Goal: Task Accomplishment & Management: Manage account settings

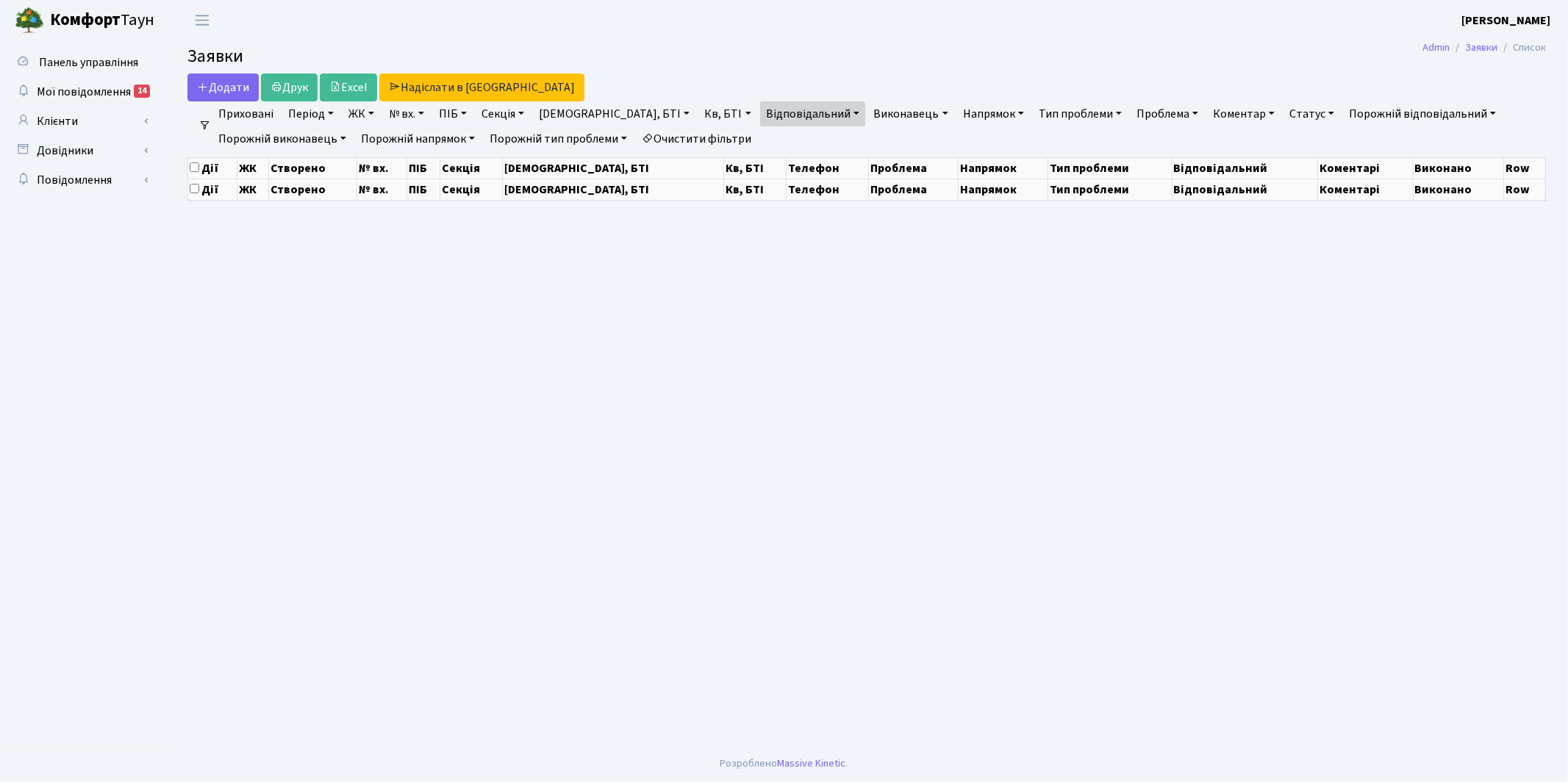
select select "25"
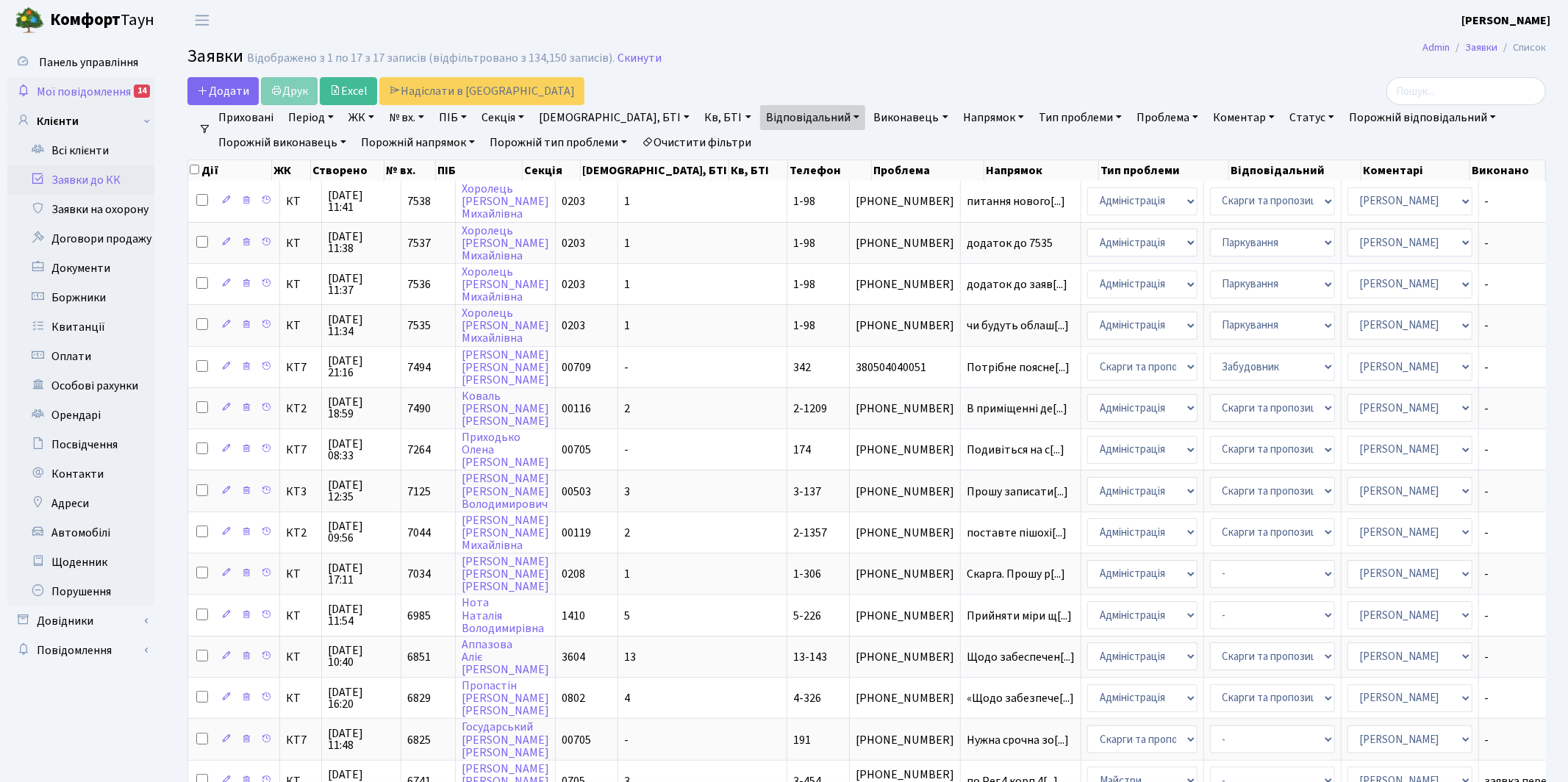
click at [75, 91] on span "Мої повідомлення" at bounding box center [84, 91] width 94 height 16
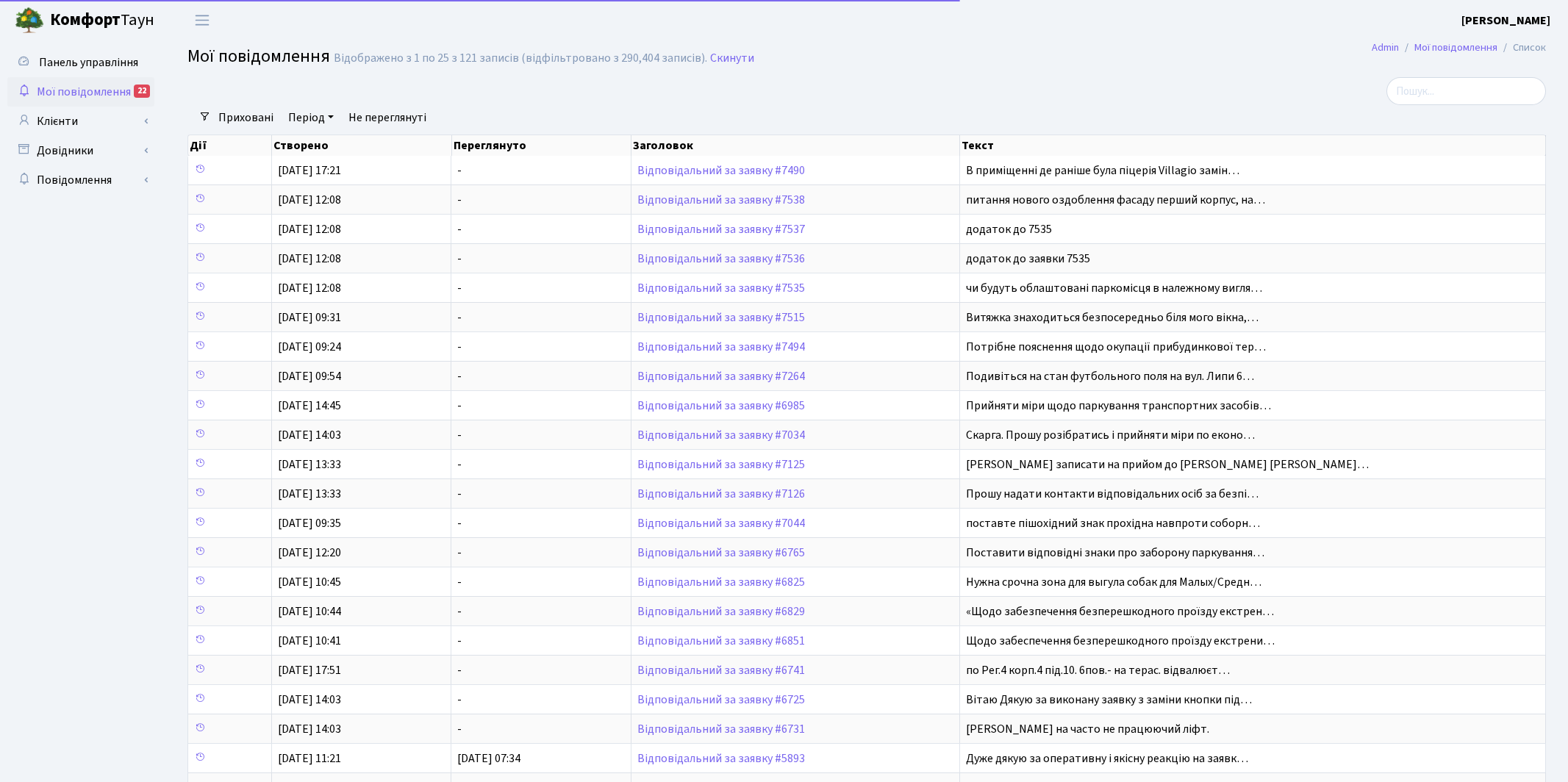
select select "25"
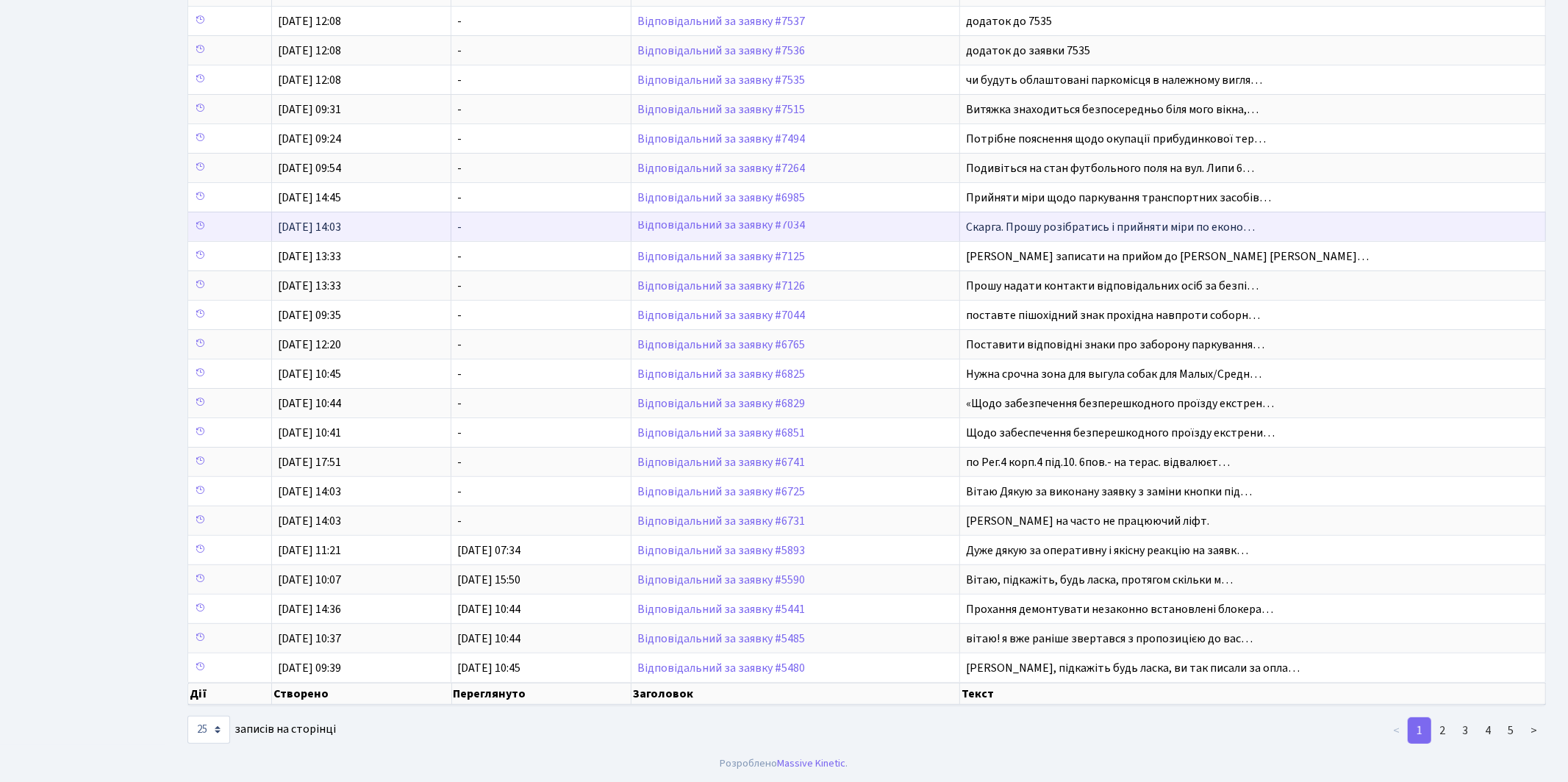
scroll to position [202, 0]
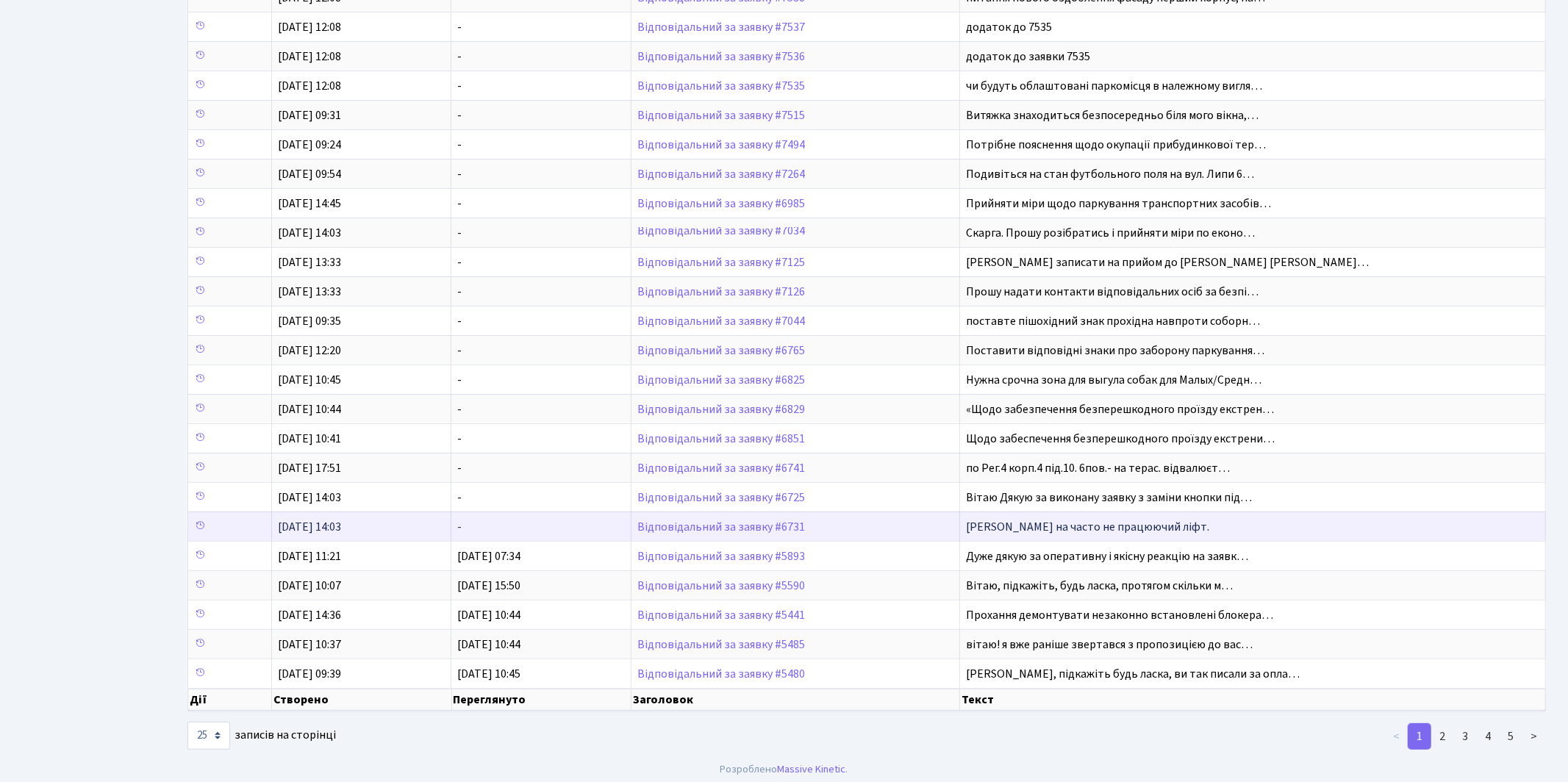
click at [1038, 535] on span "[PERSON_NAME] на часто не працюючий ліфт." at bounding box center [1088, 527] width 243 height 16
click at [735, 533] on link "Відповідальний за заявку #6731" at bounding box center [721, 527] width 168 height 16
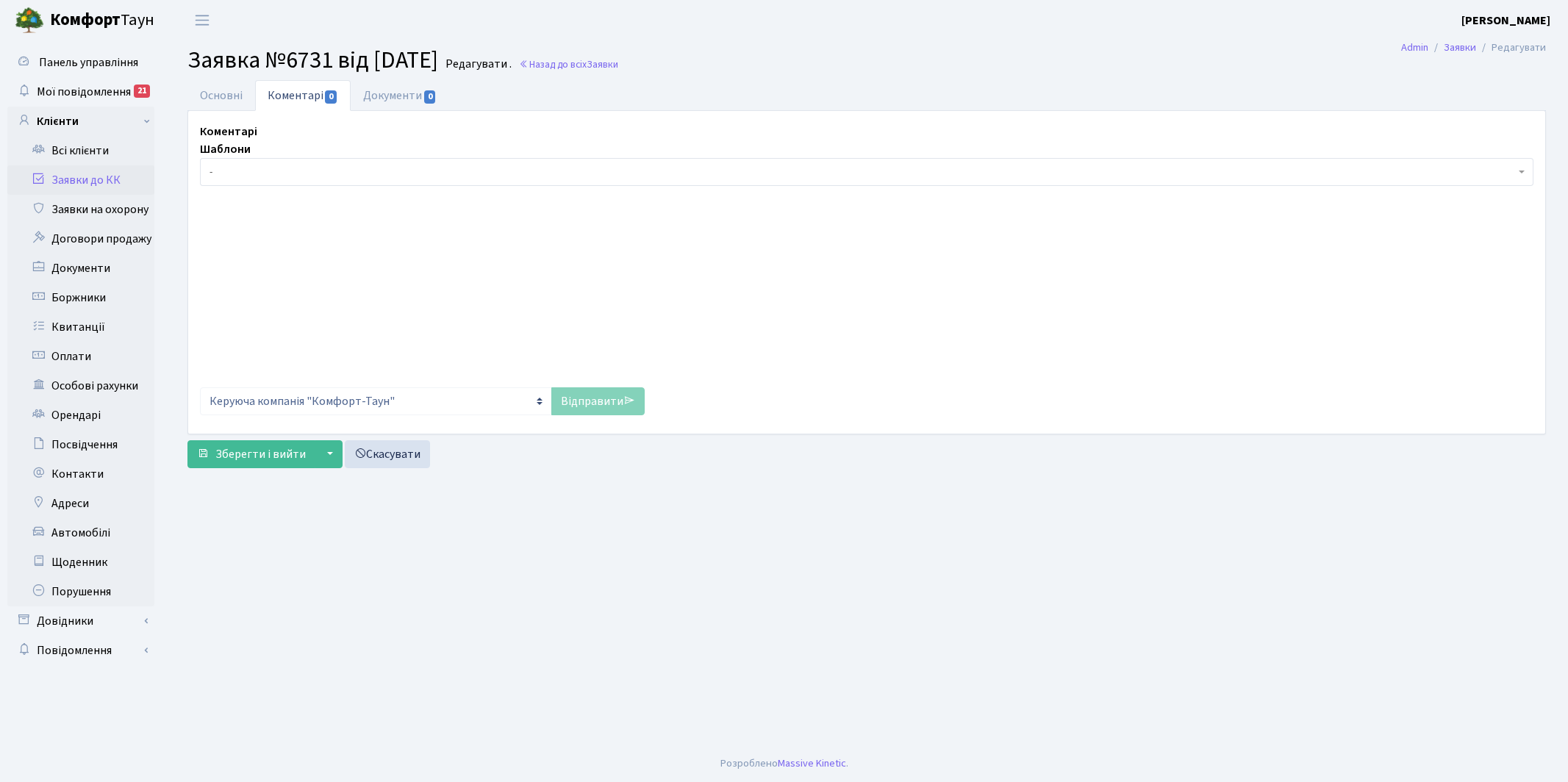
select select "6866"
click at [215, 102] on link "Основні" at bounding box center [221, 96] width 68 height 30
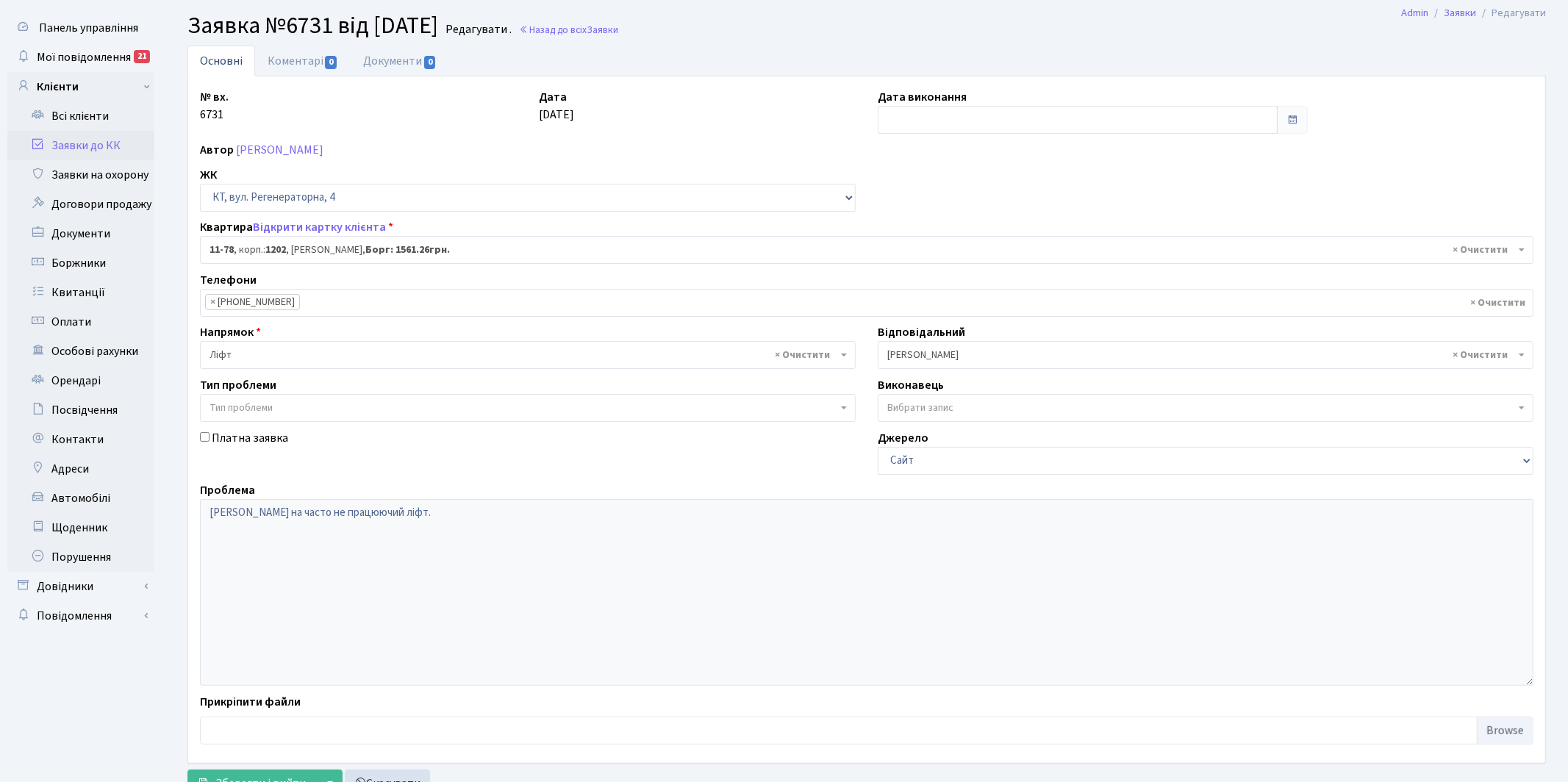
scroll to position [94, 0]
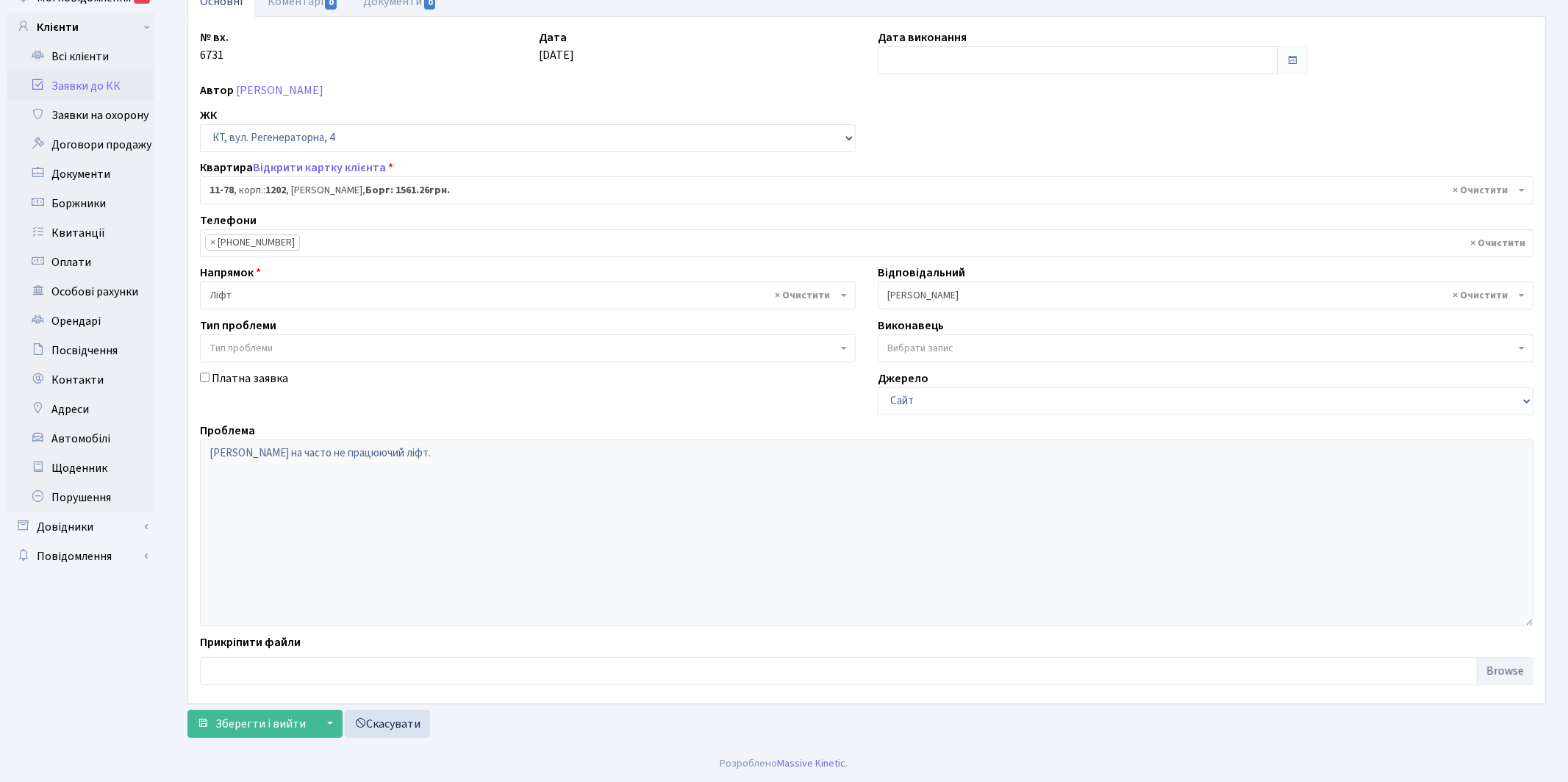
click at [964, 290] on span "× Якін Іван" at bounding box center [1201, 296] width 628 height 15
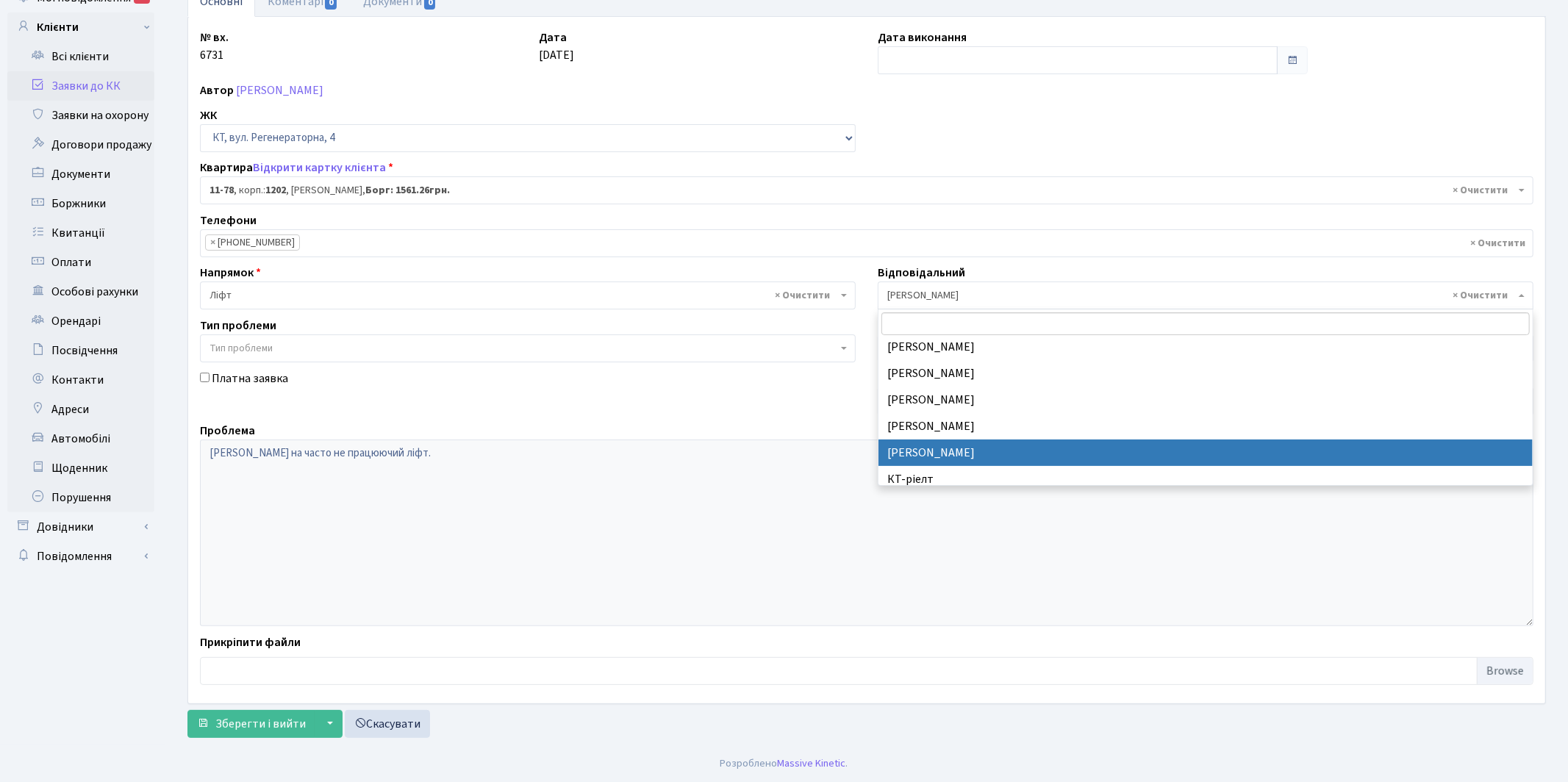
scroll to position [241, 0]
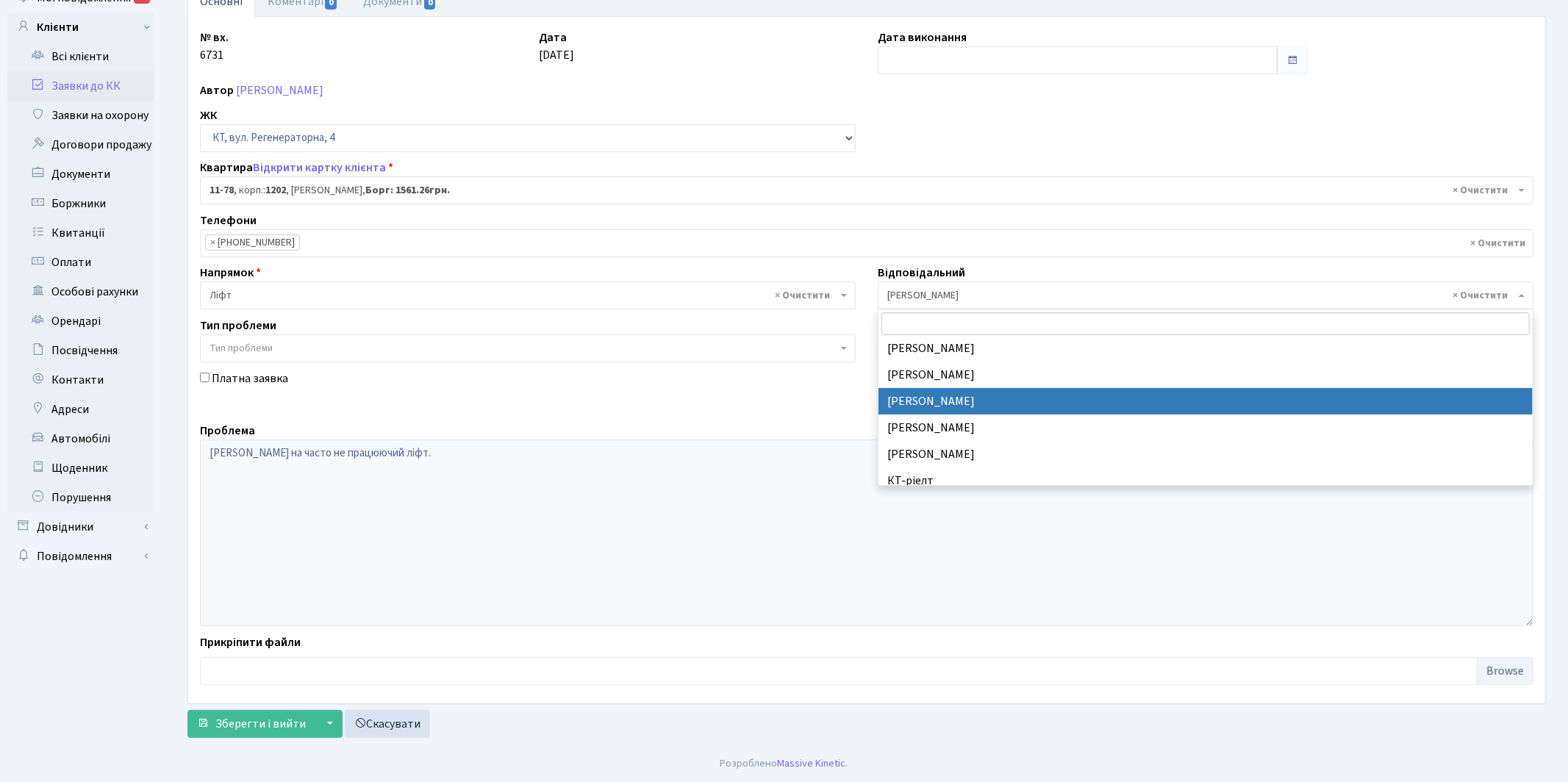
select select "11"
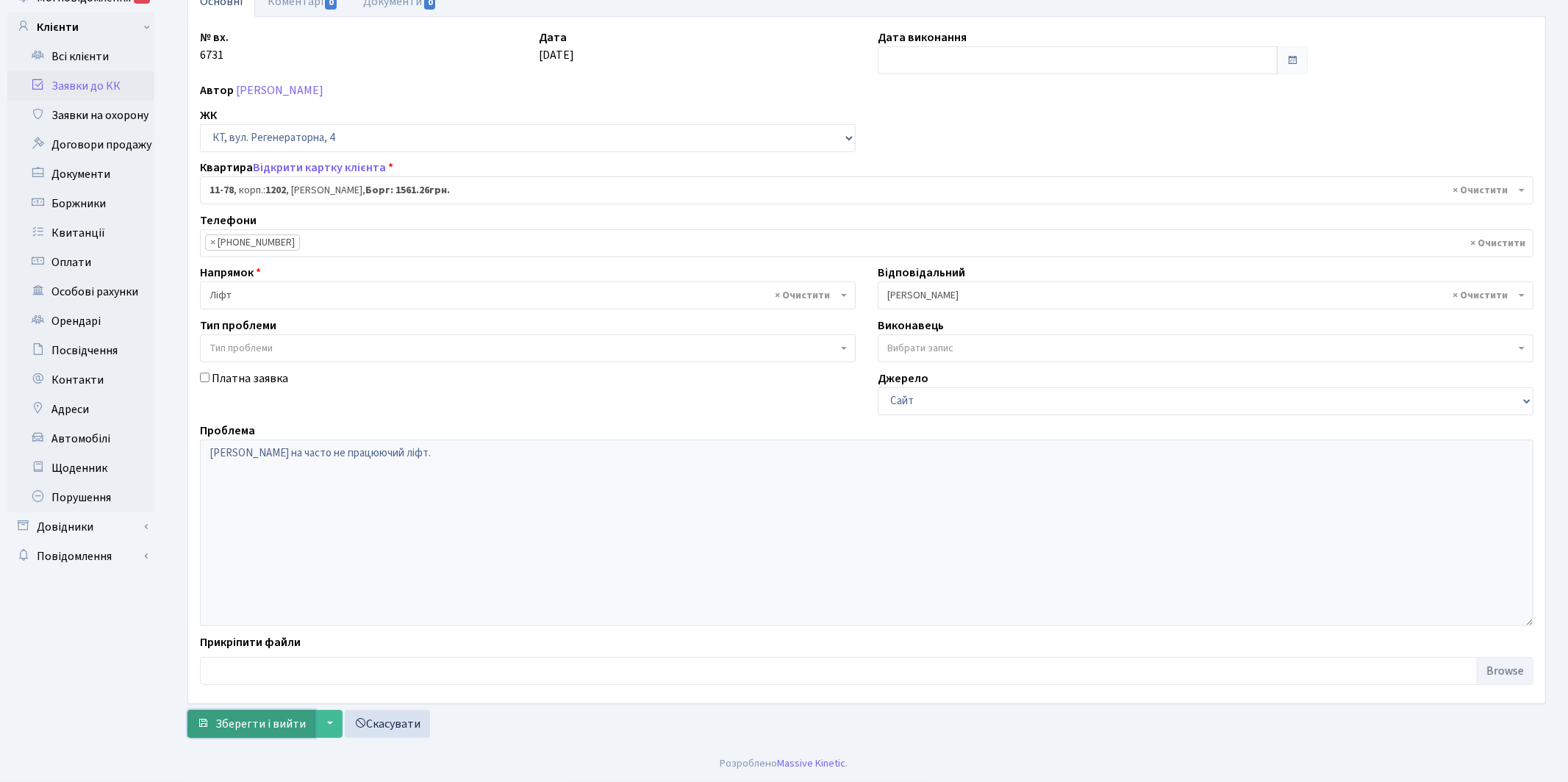
click at [237, 721] on span "Зберегти і вийти" at bounding box center [261, 724] width 91 height 16
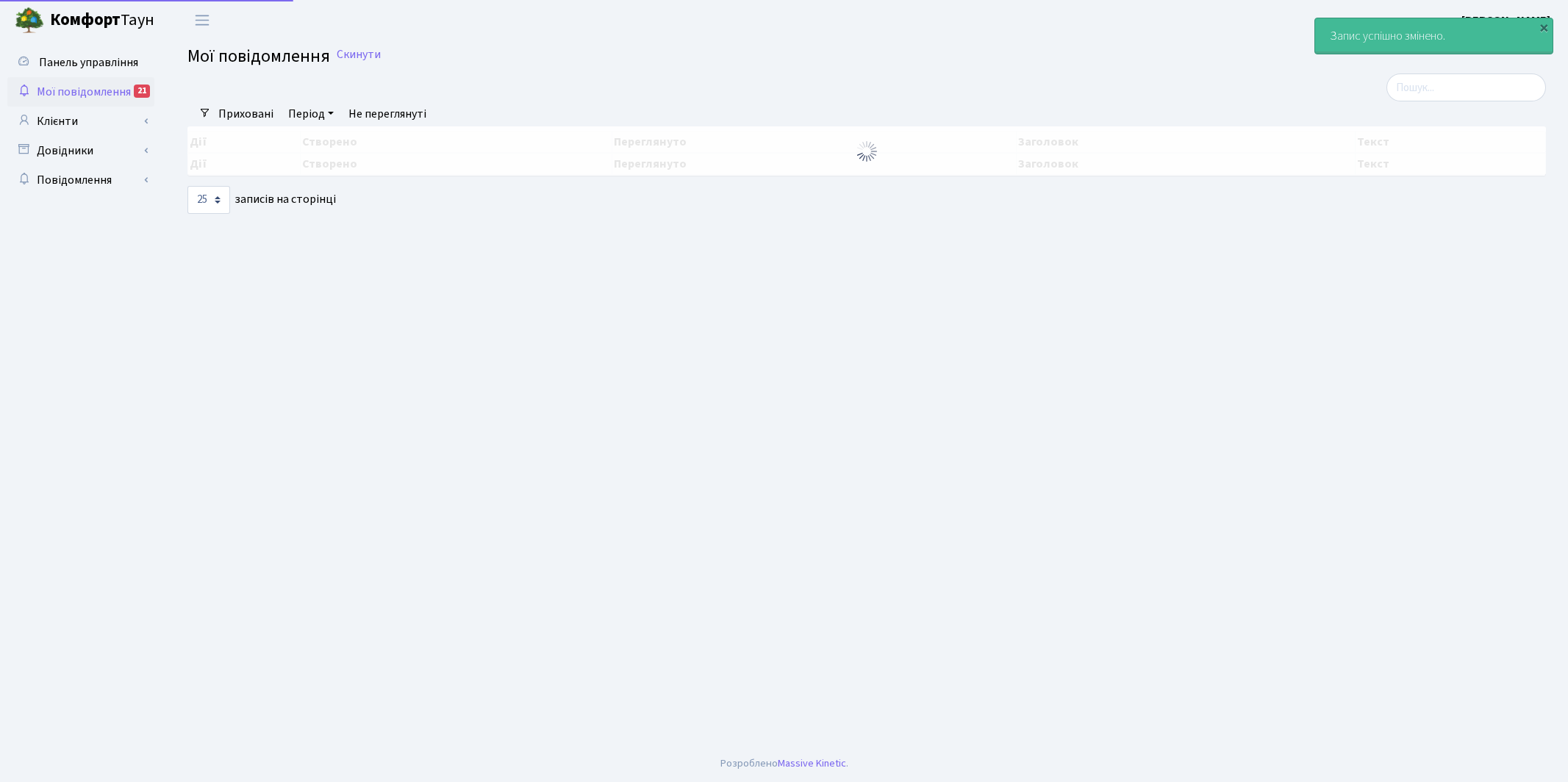
select select "25"
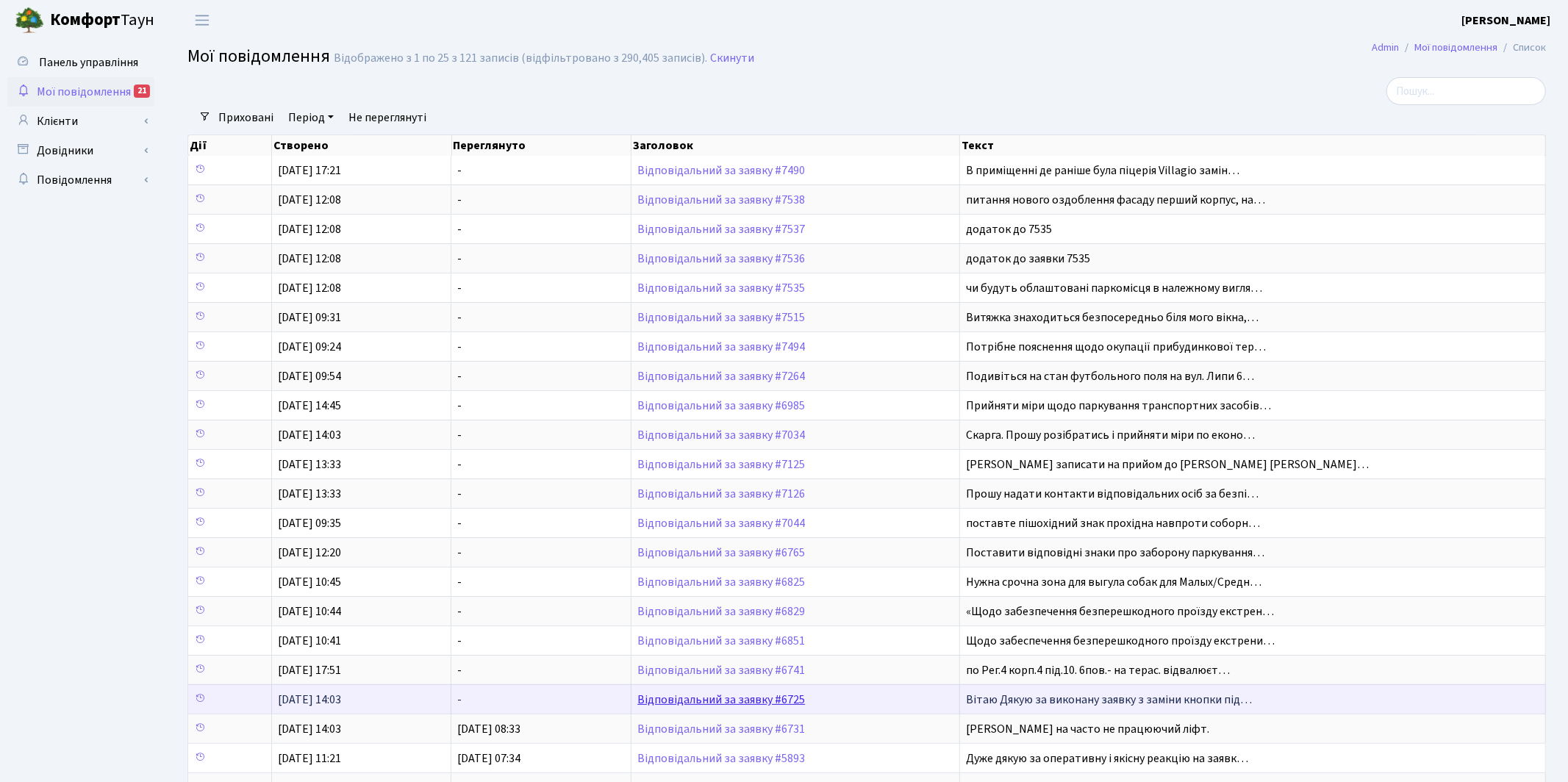
click at [719, 698] on link "Відповідальний за заявку #6725" at bounding box center [721, 700] width 168 height 16
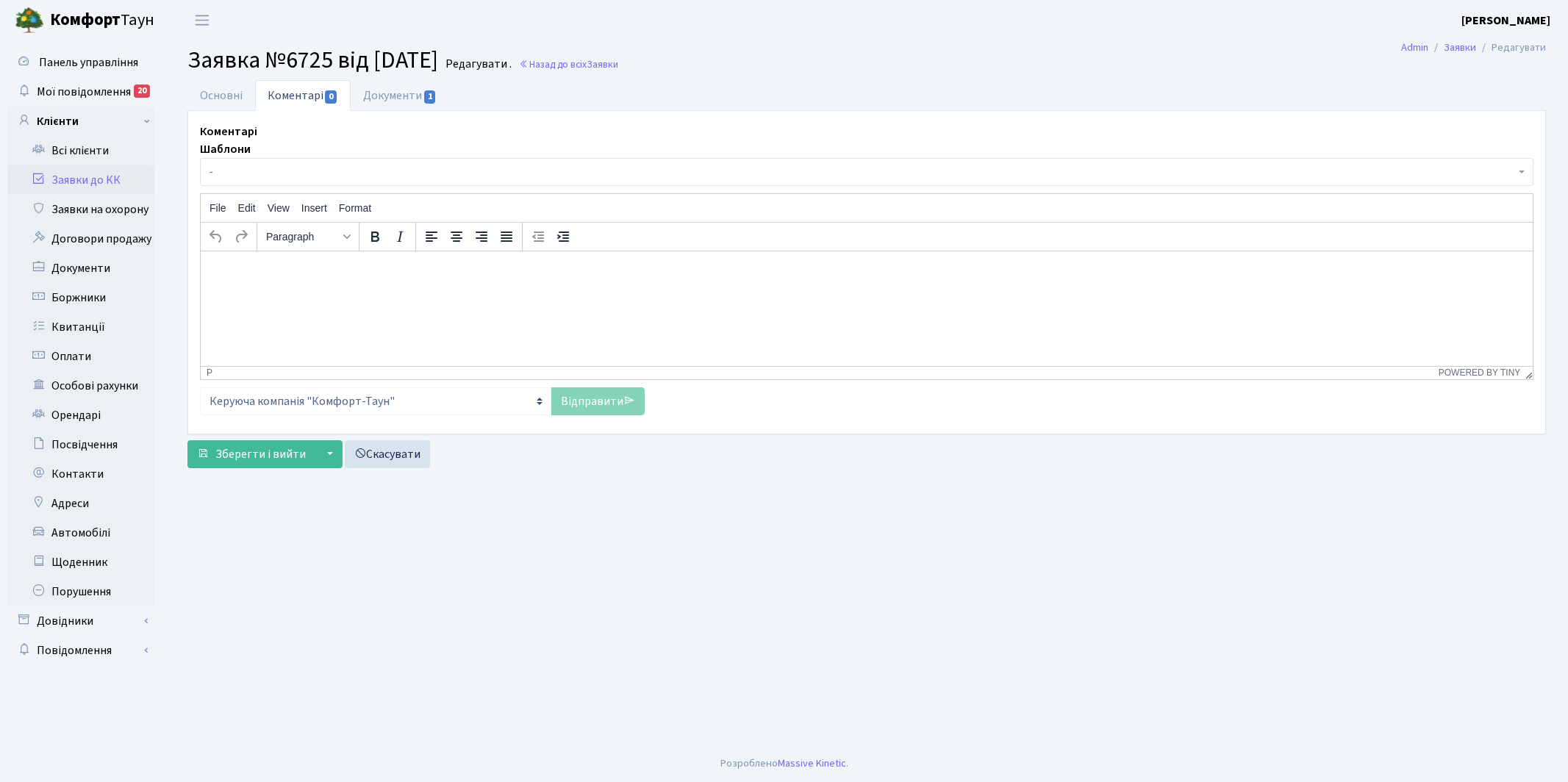
select select "4659"
select select "58"
click at [217, 97] on link "Основні" at bounding box center [221, 96] width 68 height 30
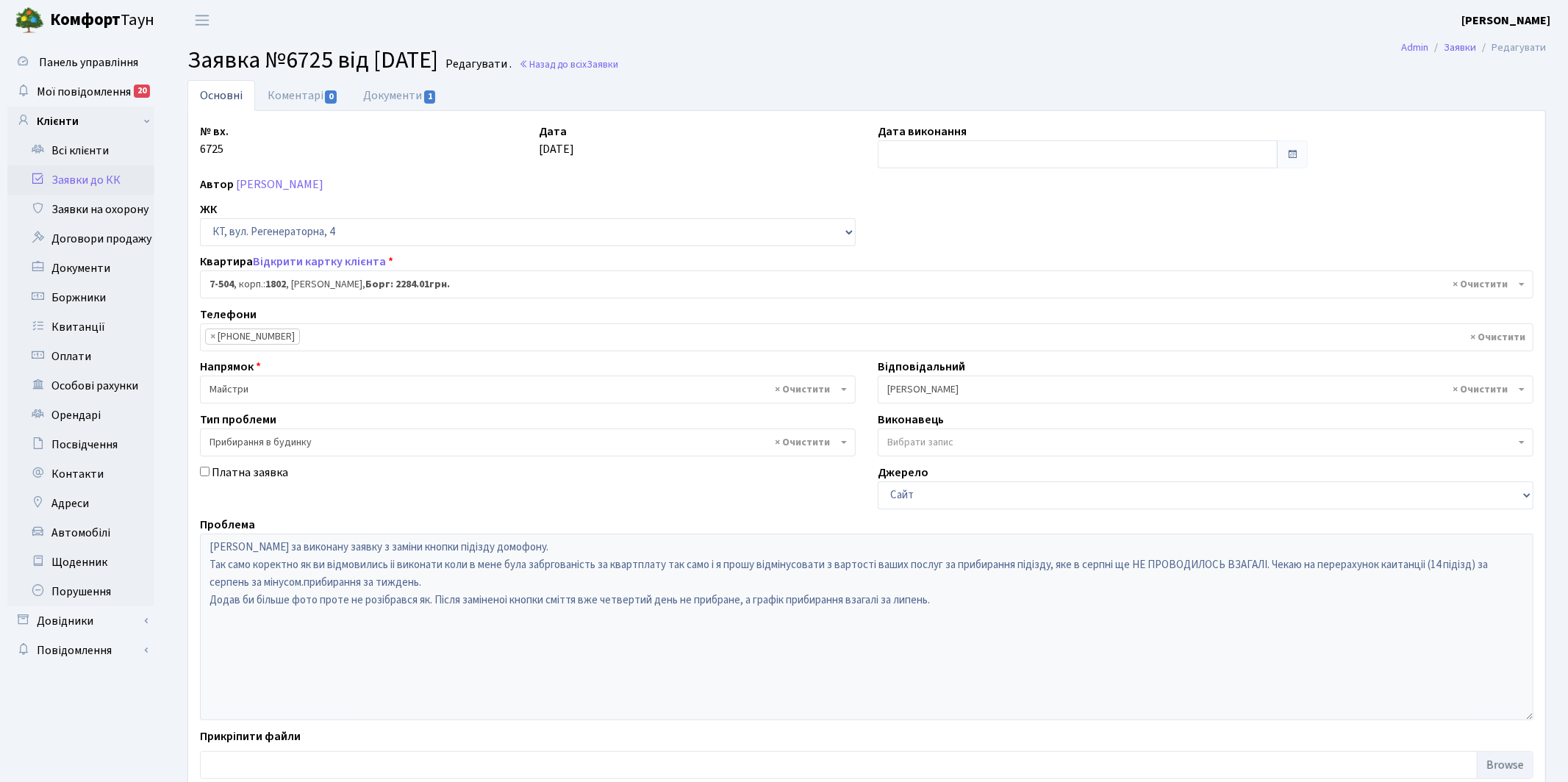
click at [955, 390] on span "× [PERSON_NAME]" at bounding box center [1201, 390] width 628 height 15
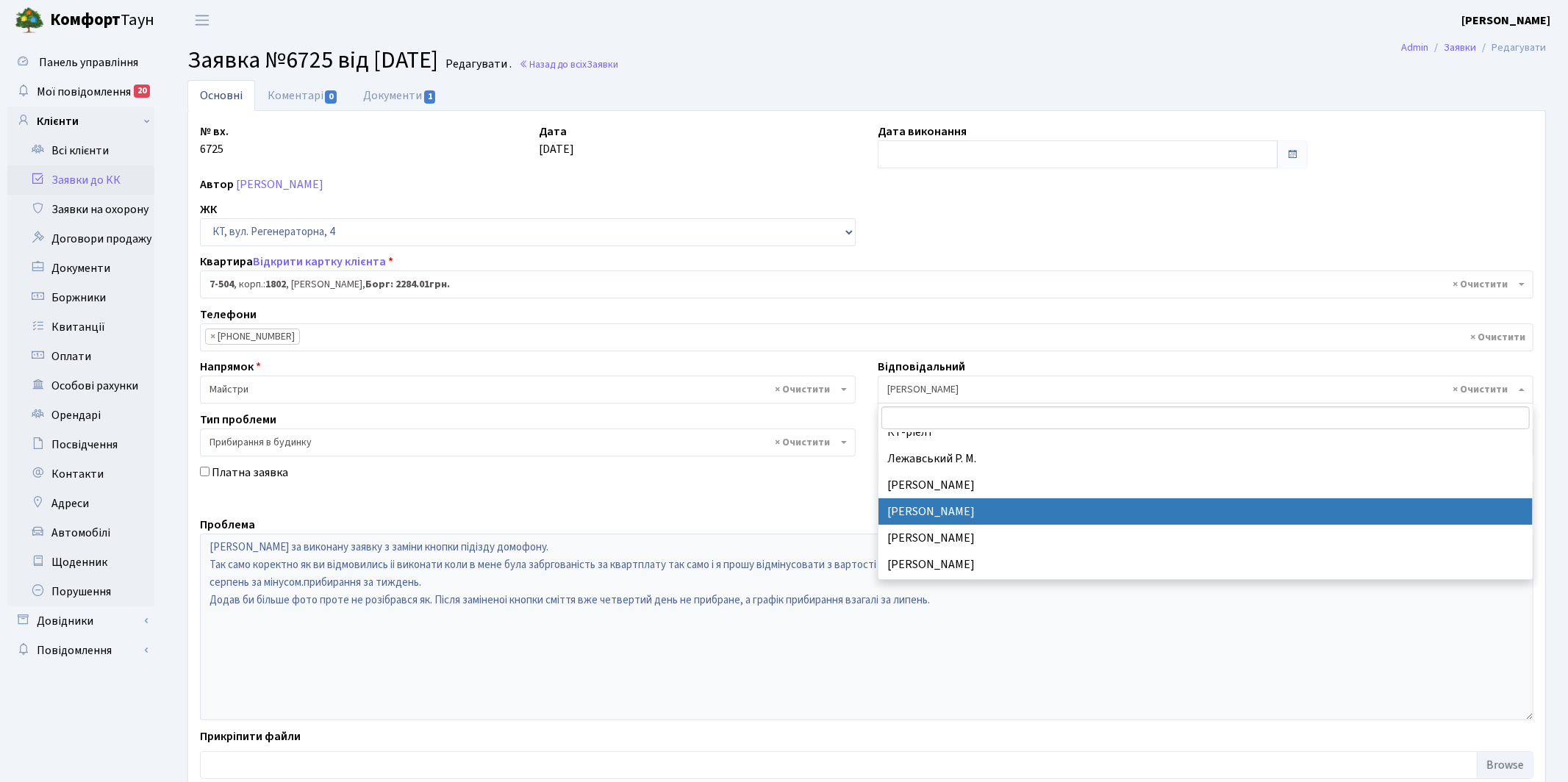
scroll to position [399, 0]
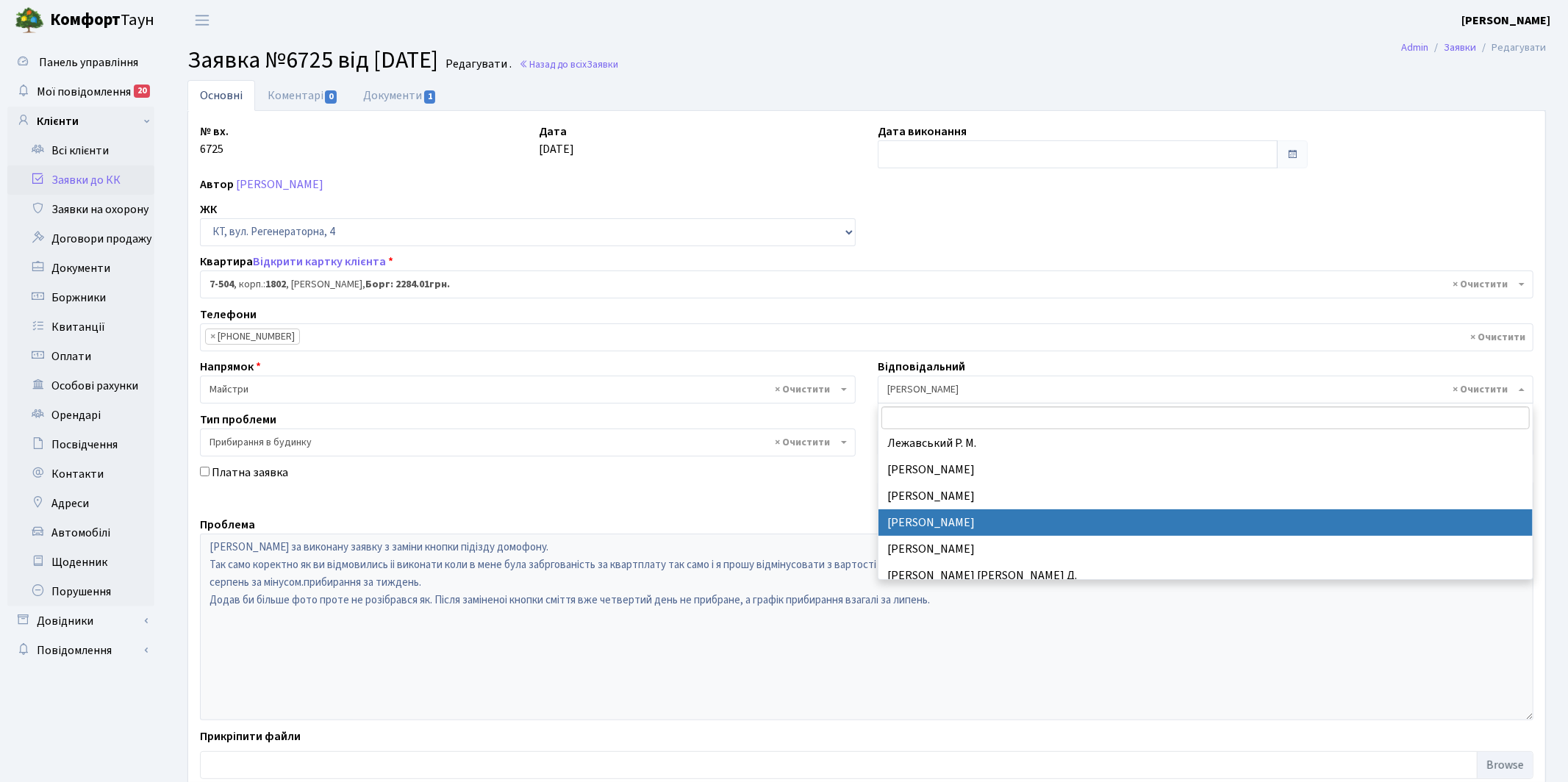
select select "26"
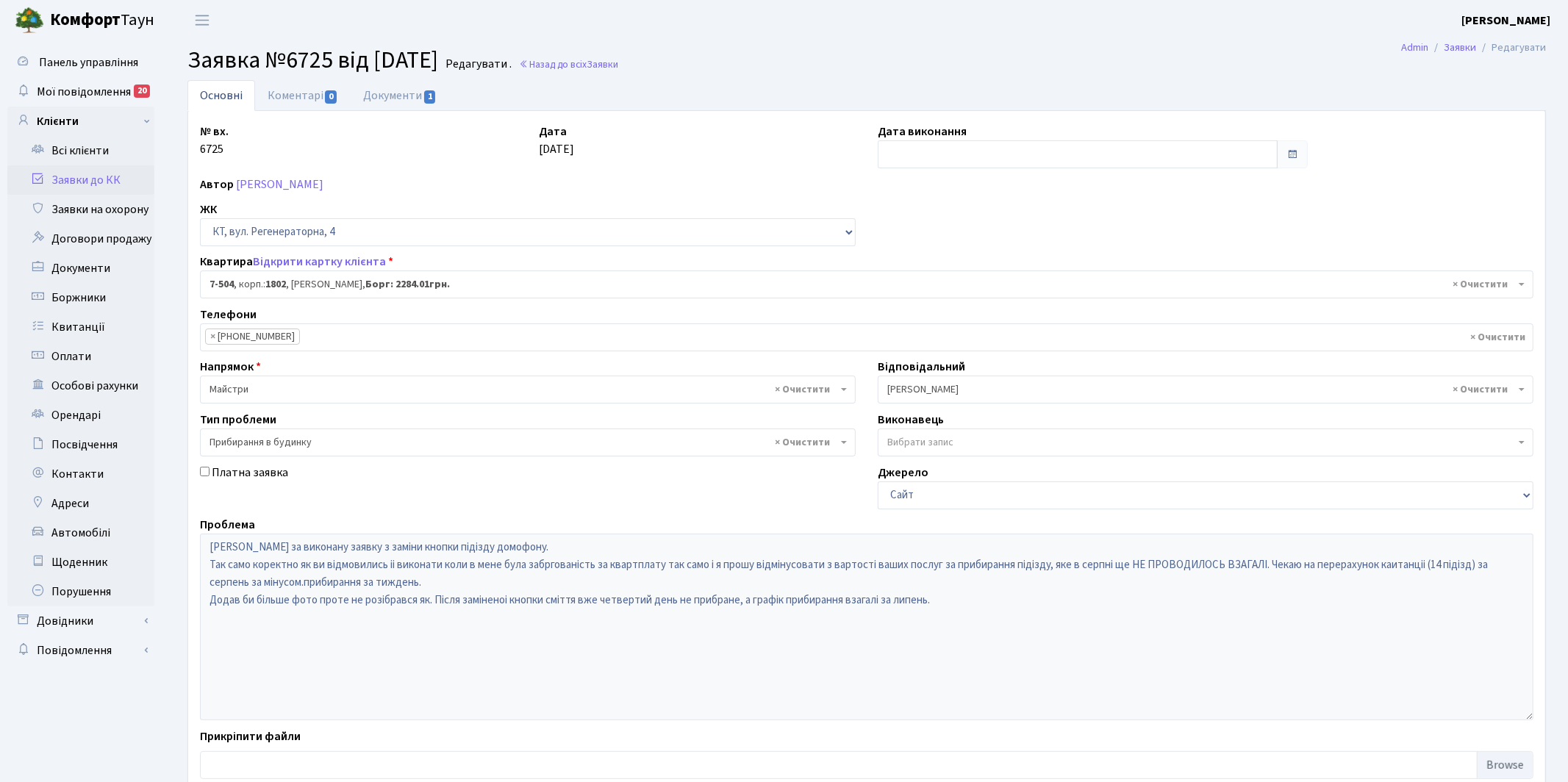
scroll to position [94, 0]
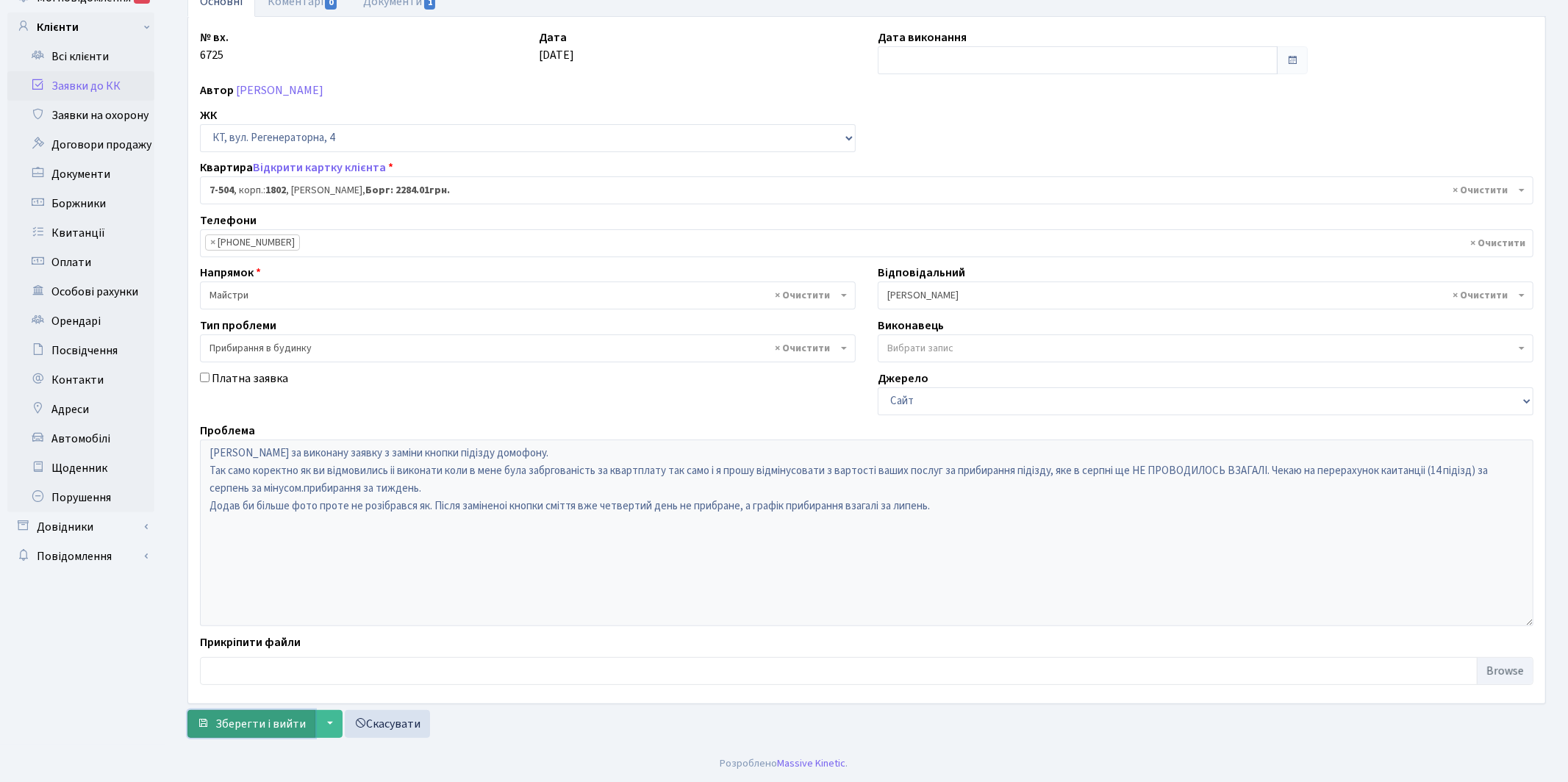
click at [253, 718] on span "Зберегти і вийти" at bounding box center [261, 724] width 91 height 16
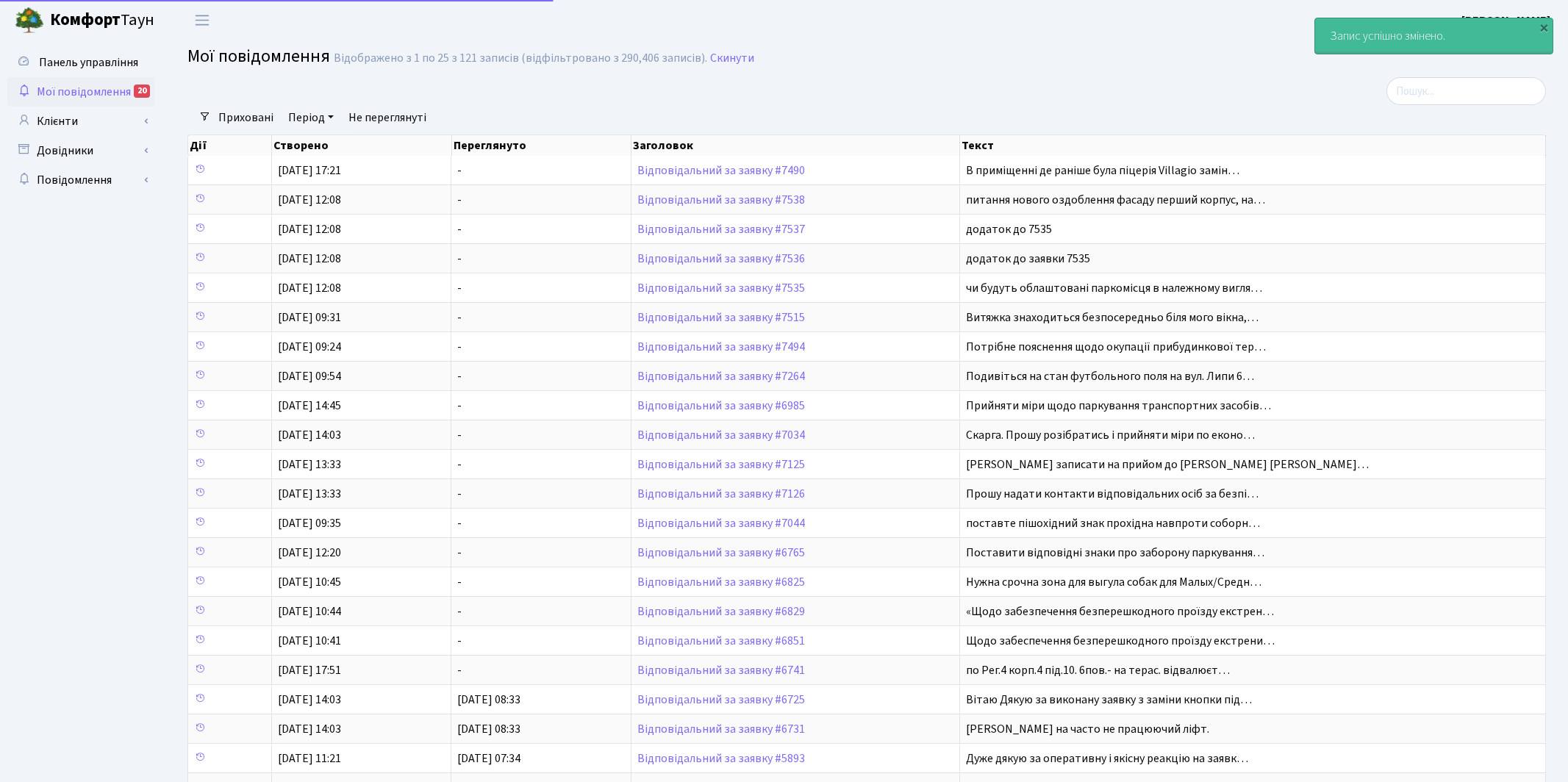
select select "25"
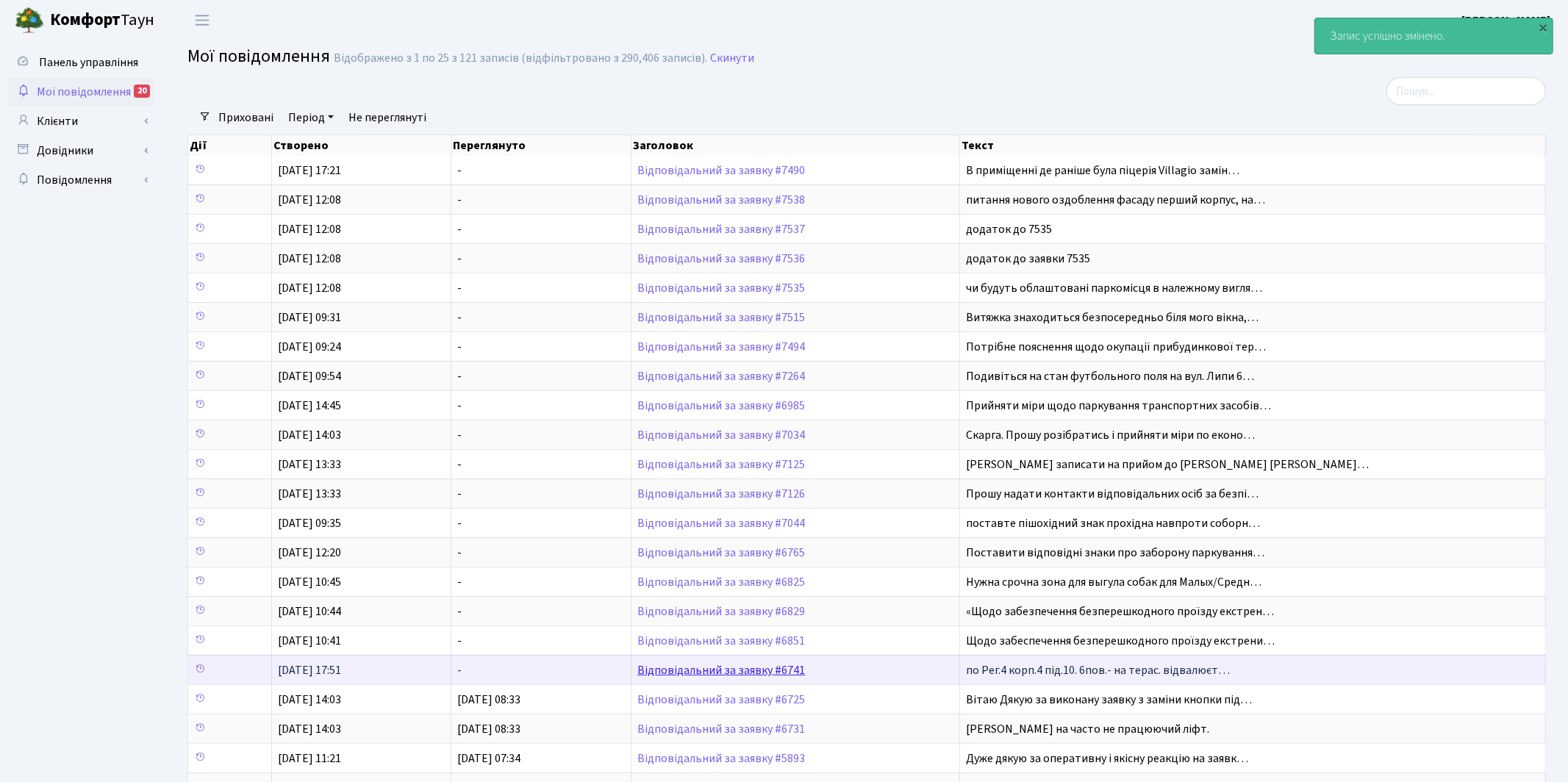
click at [740, 675] on link "Відповідальний за заявку #6741" at bounding box center [721, 670] width 168 height 16
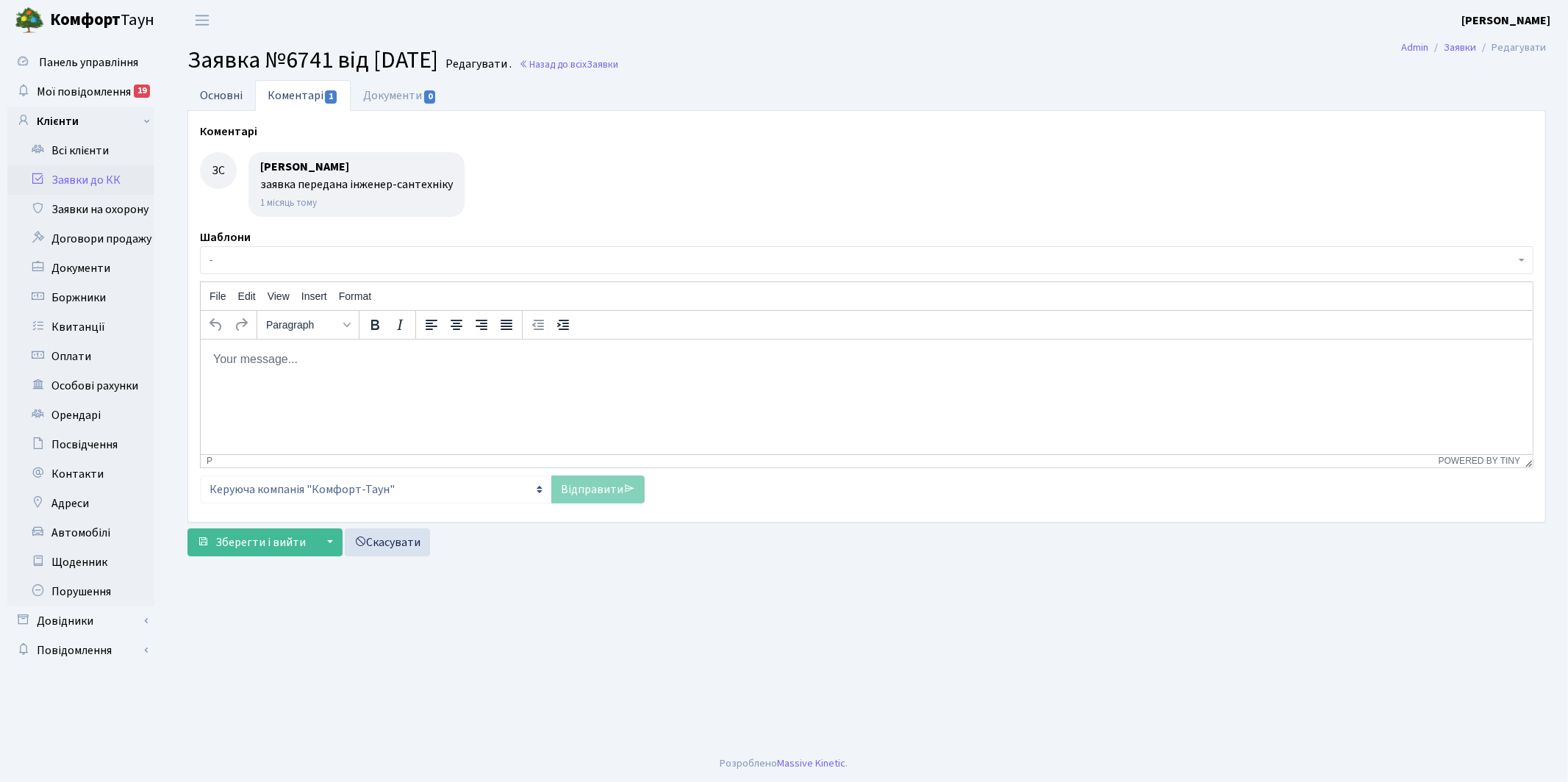
click at [216, 96] on link "Основні" at bounding box center [221, 96] width 68 height 30
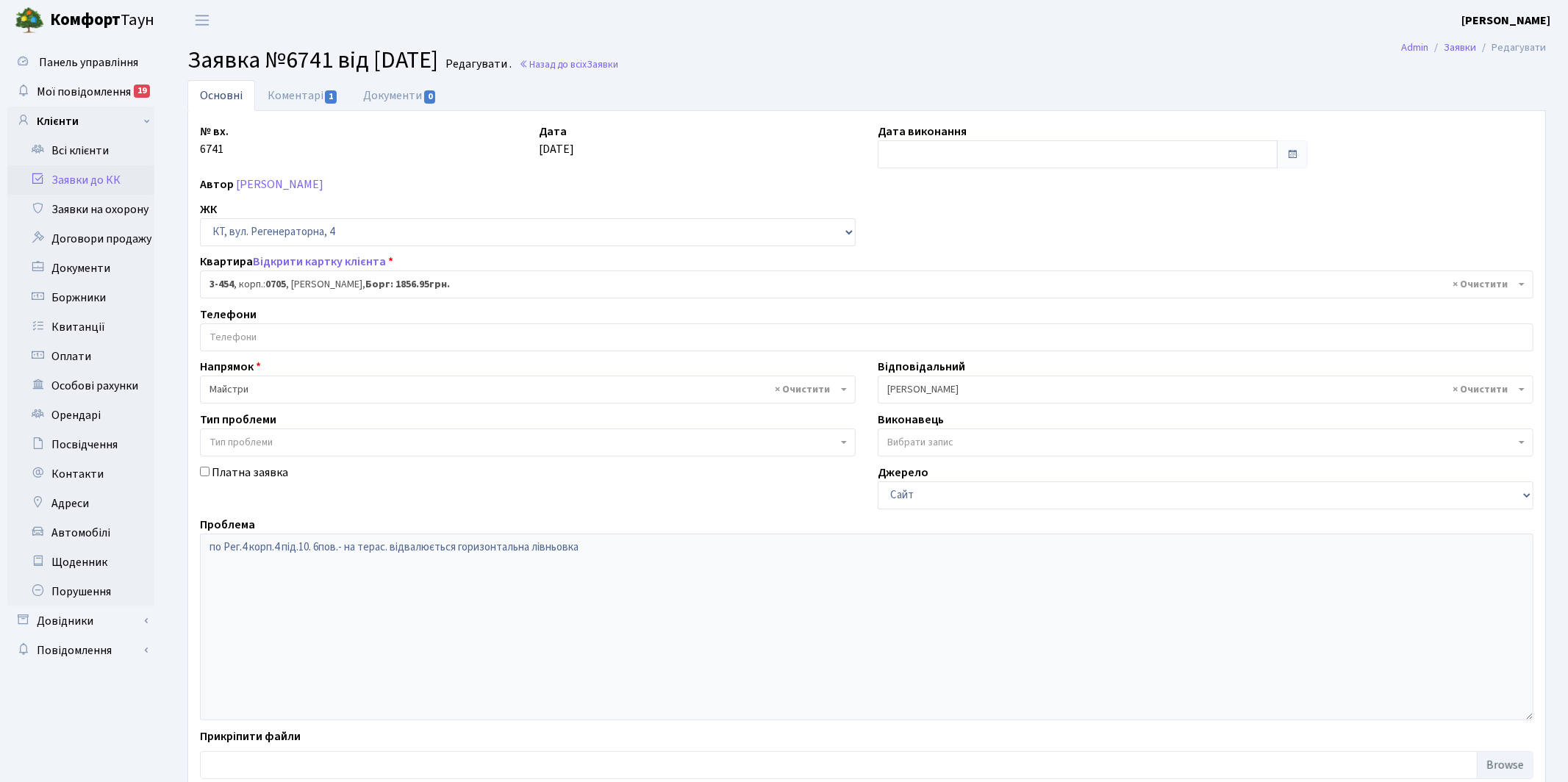
scroll to position [94, 0]
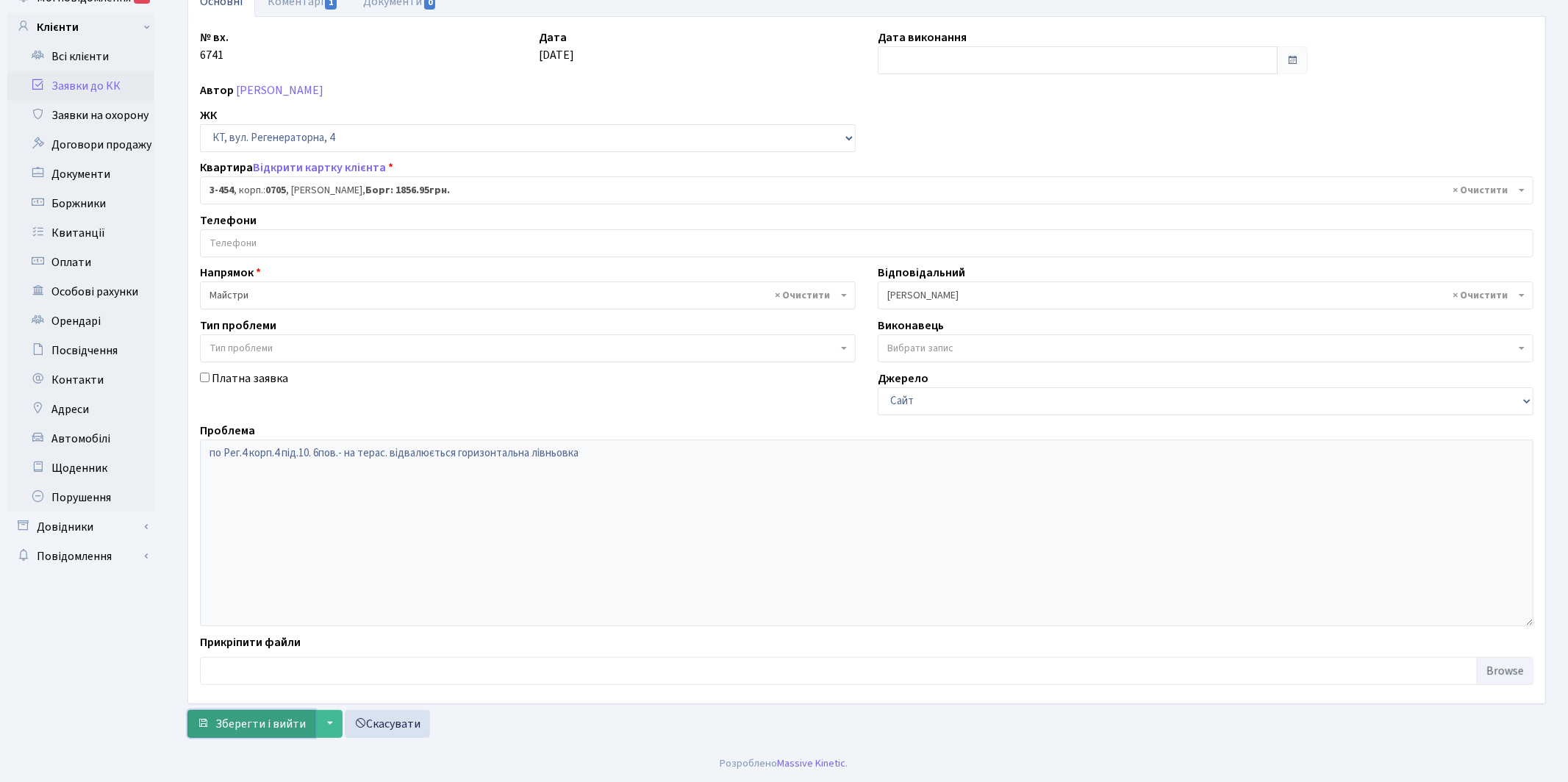
click at [253, 713] on button "Зберегти і вийти" at bounding box center [251, 724] width 128 height 28
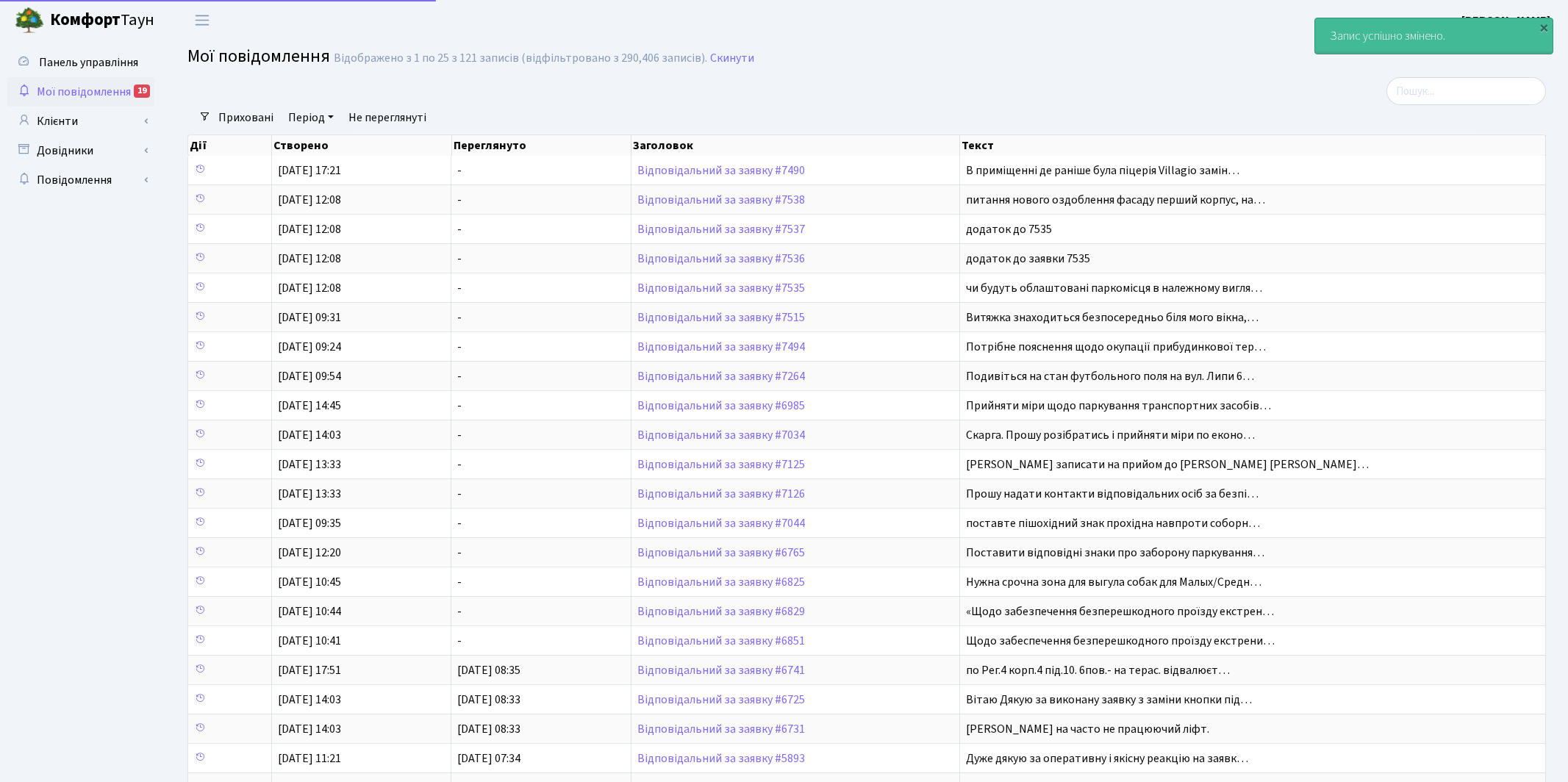
select select "25"
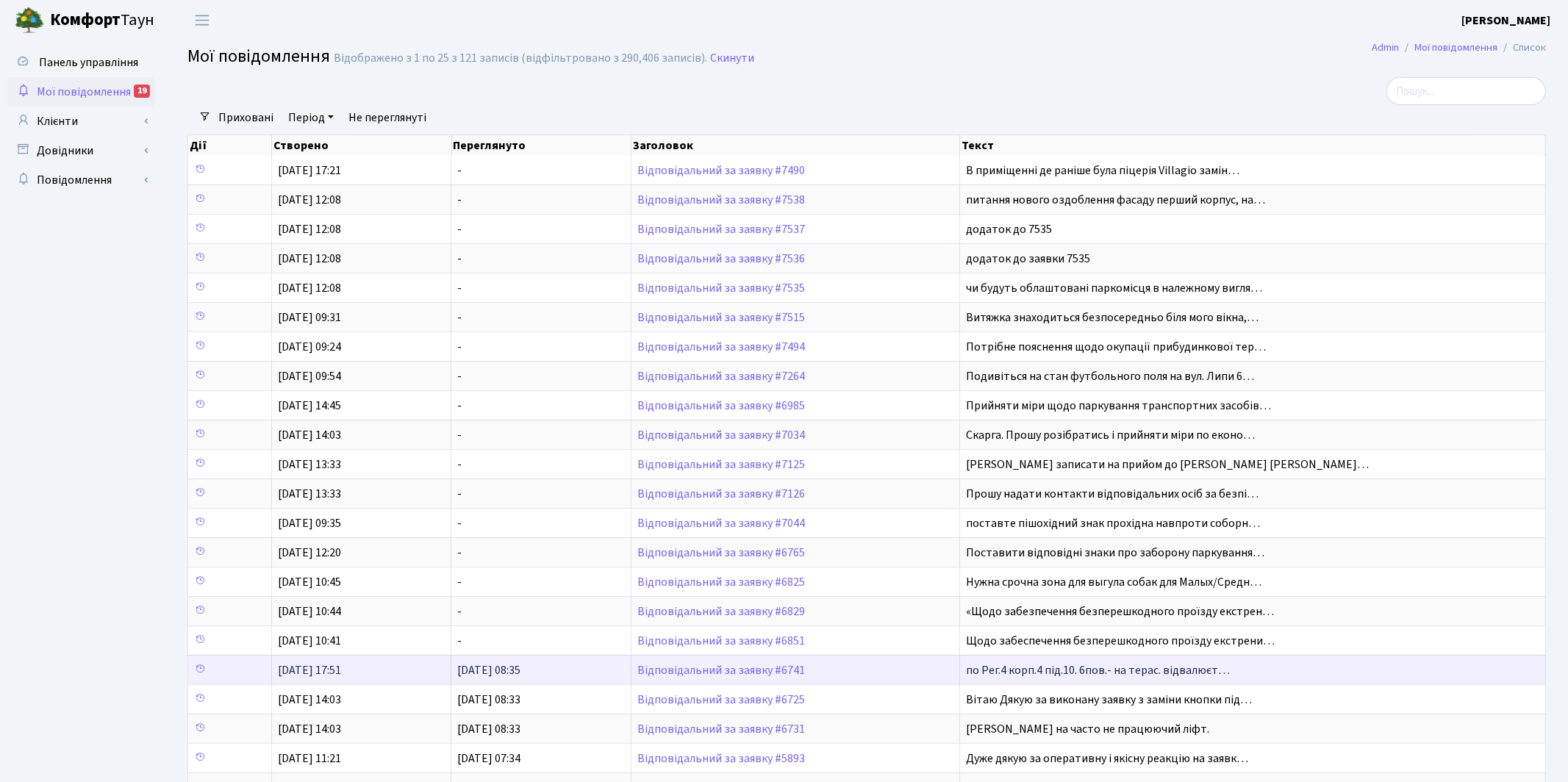
click at [703, 666] on td "Відповідальний за заявку #6741" at bounding box center [796, 670] width 329 height 29
click at [701, 675] on link "Відповідальний за заявку #6741" at bounding box center [721, 670] width 168 height 16
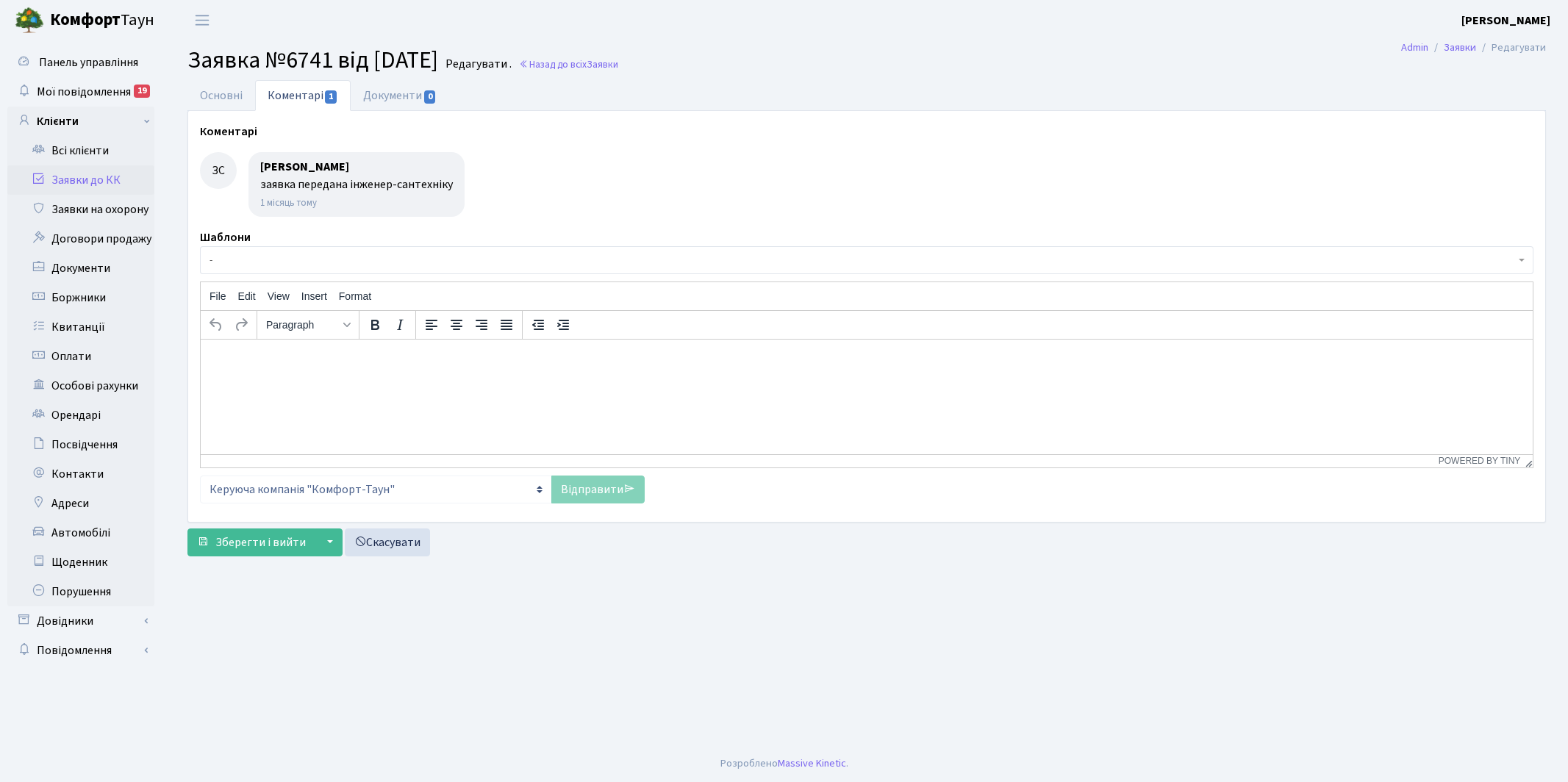
select select "1672"
click at [211, 96] on link "Основні" at bounding box center [221, 96] width 68 height 30
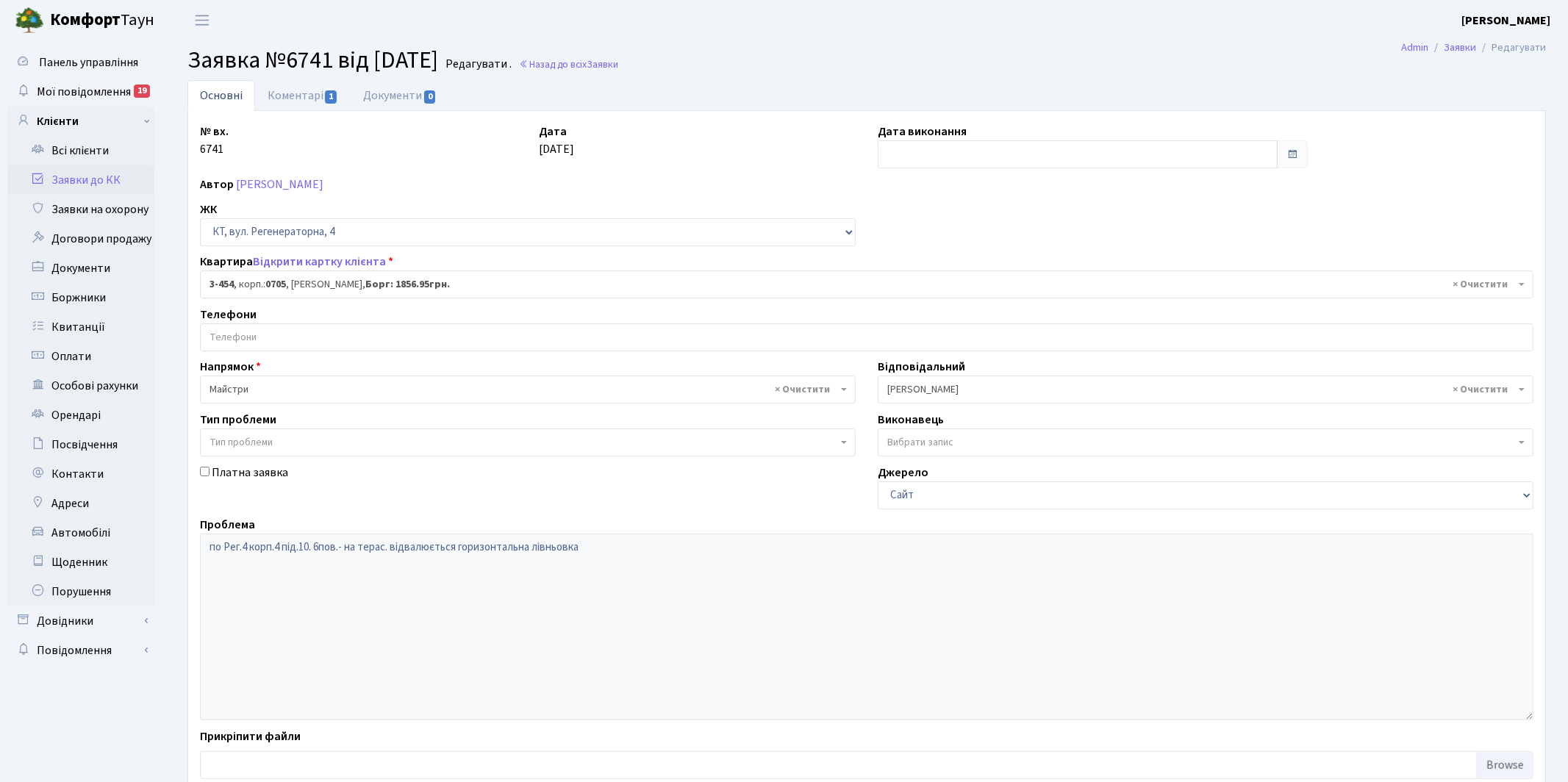
click at [917, 381] on span "× Якін Іван" at bounding box center [1206, 389] width 656 height 28
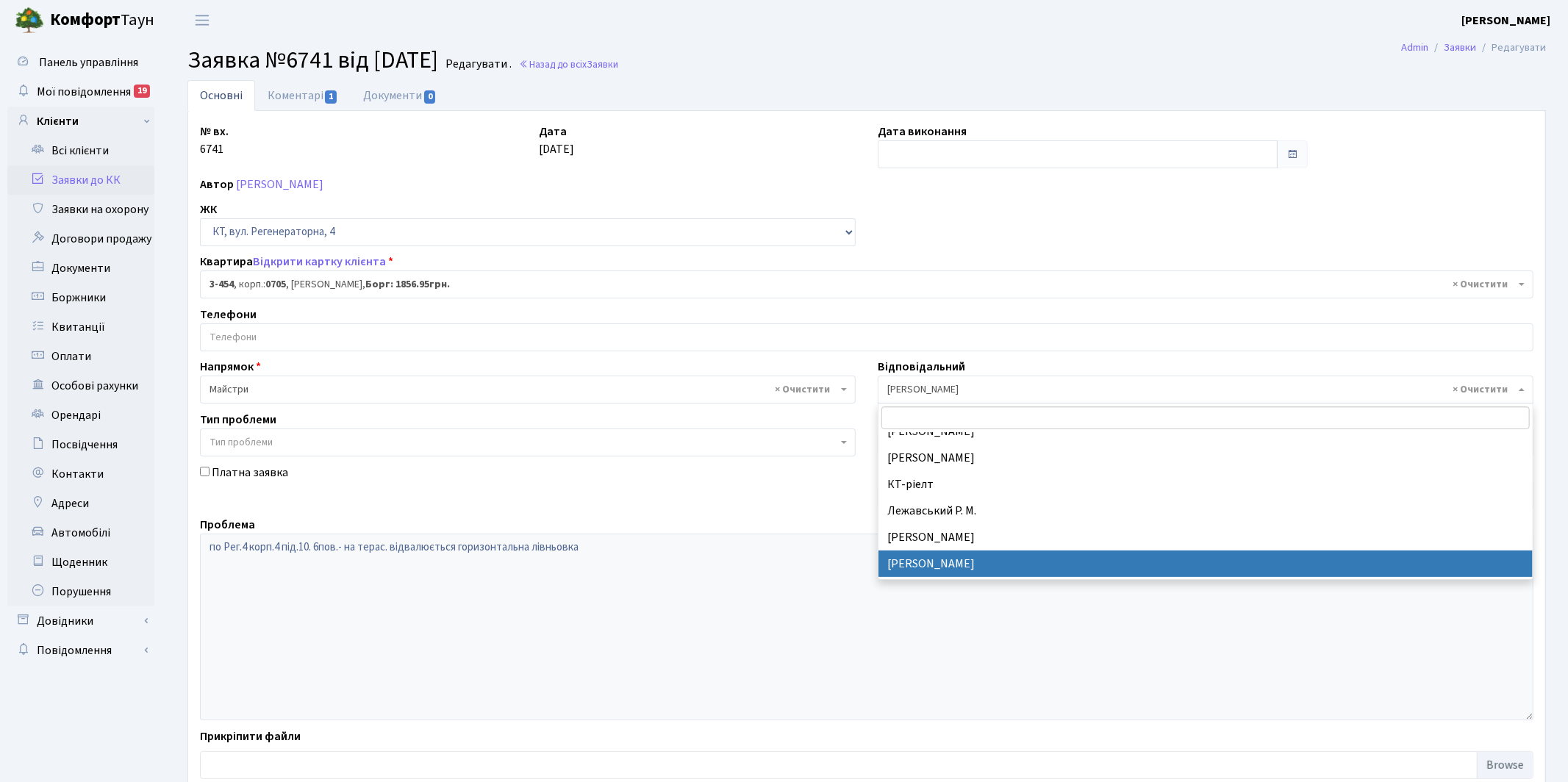
select select "25"
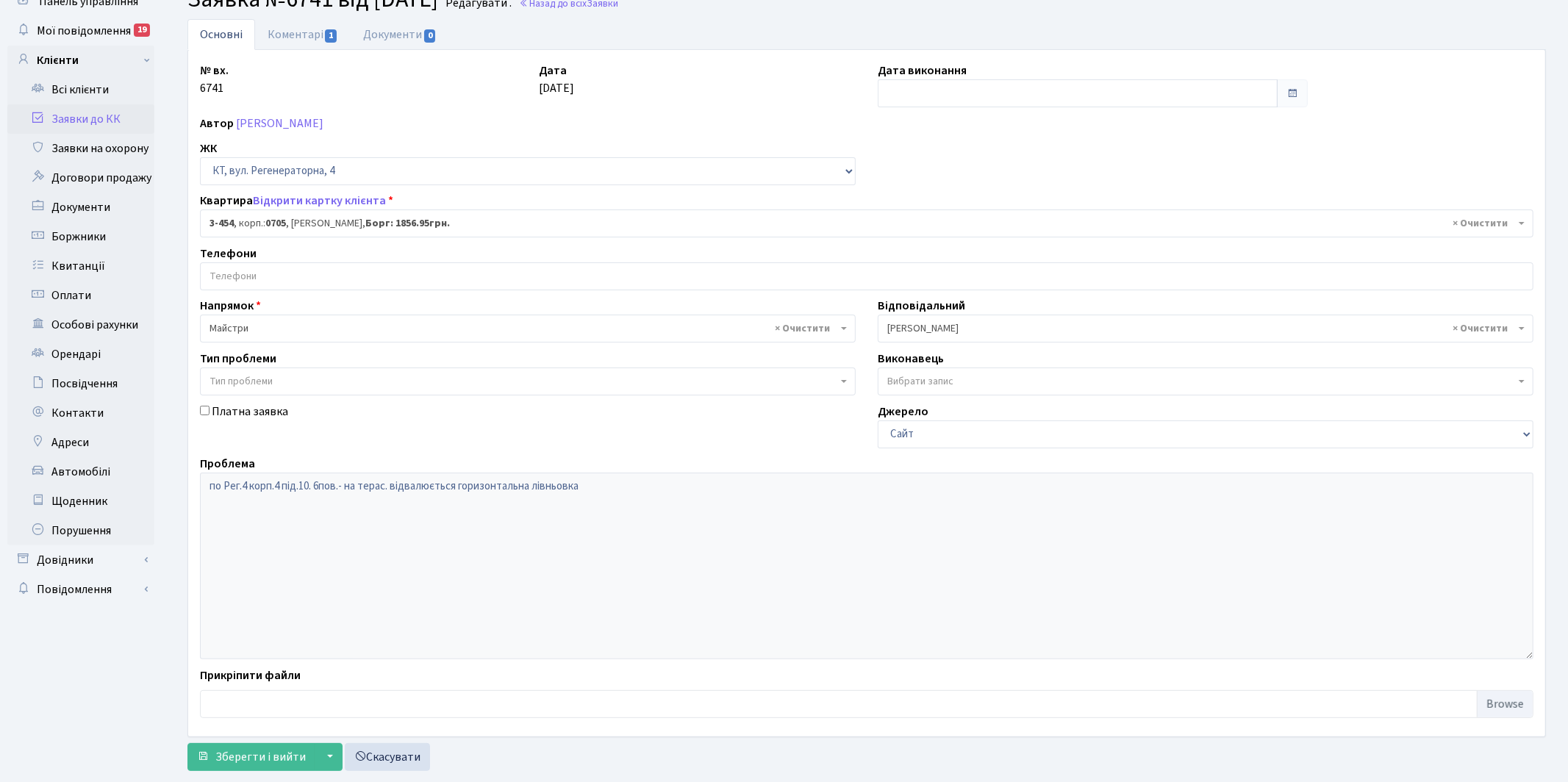
scroll to position [94, 0]
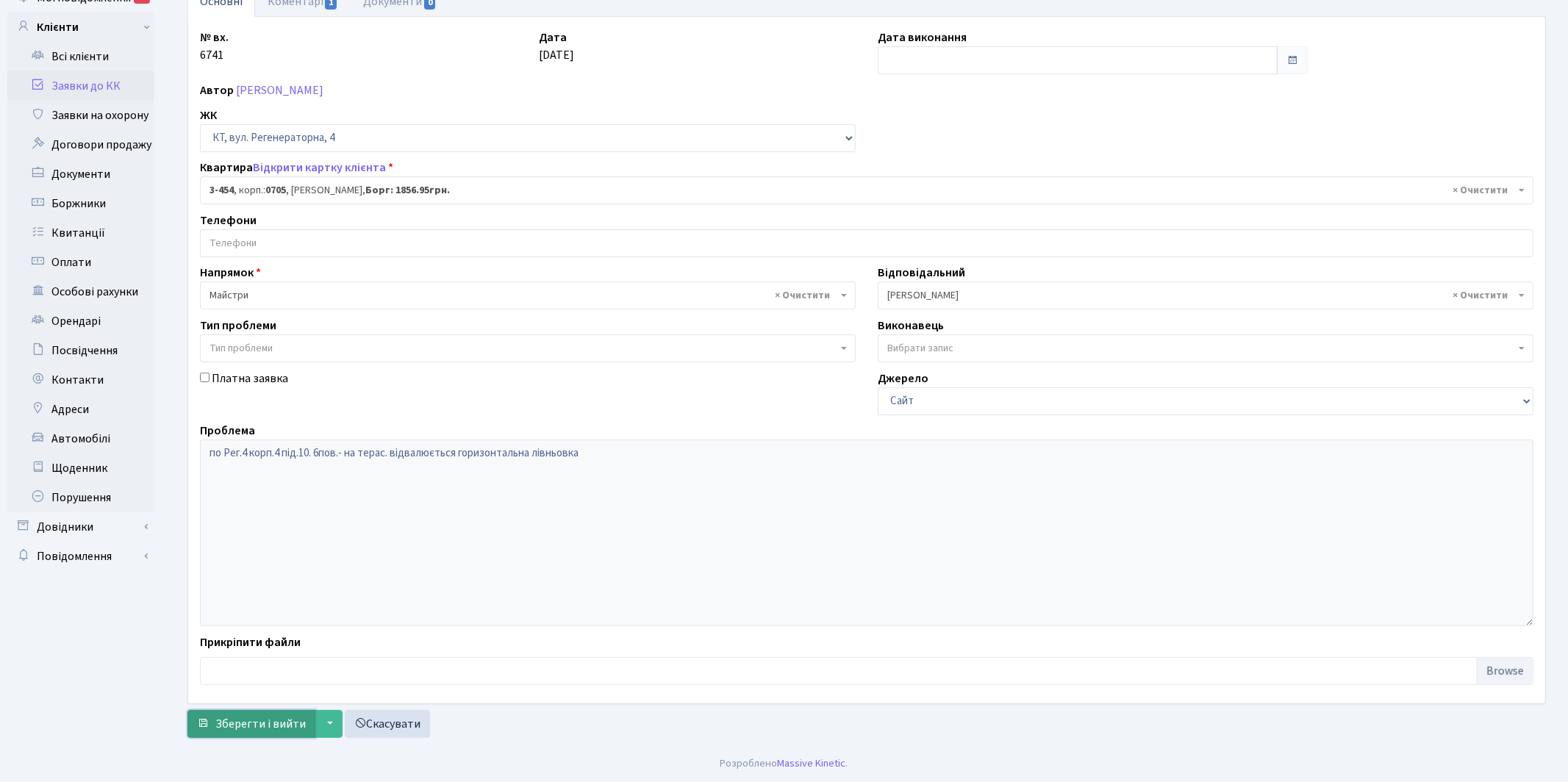
drag, startPoint x: 247, startPoint y: 723, endPoint x: 247, endPoint y: 716, distance: 7.0
click at [247, 723] on span "Зберегти і вийти" at bounding box center [261, 724] width 91 height 16
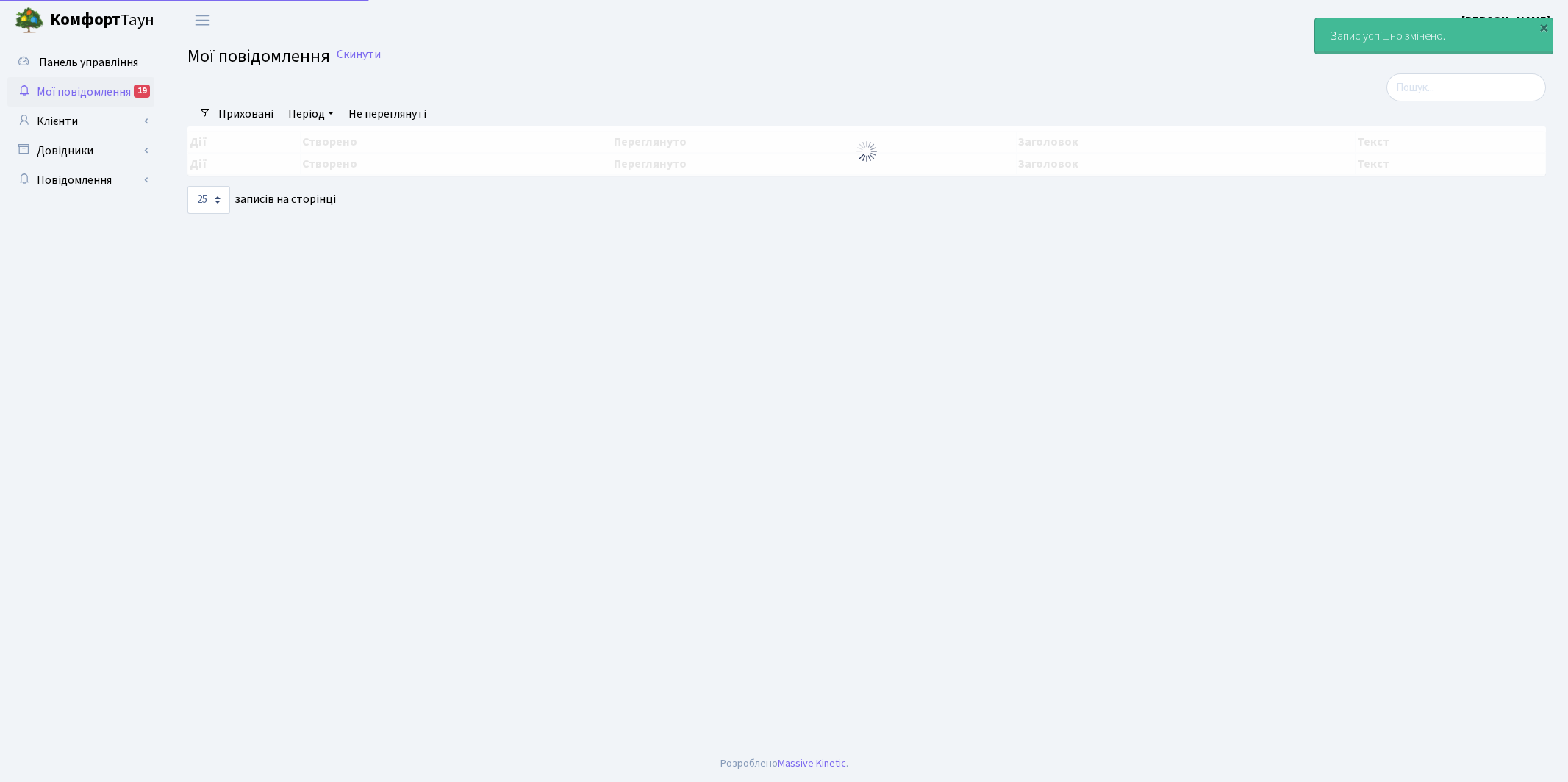
select select "25"
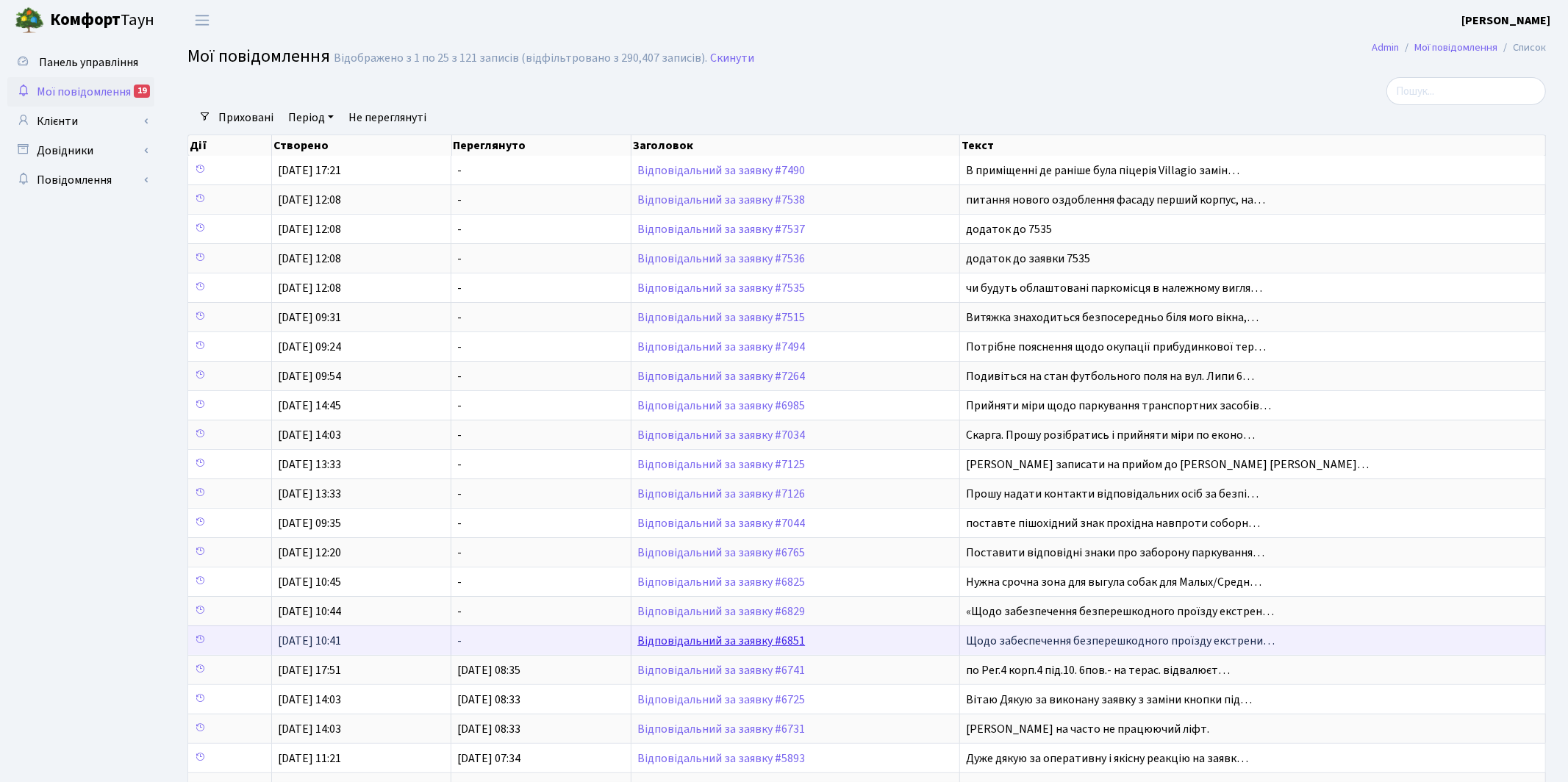
click at [730, 641] on link "Відповідальний за заявку #6851" at bounding box center [721, 641] width 168 height 16
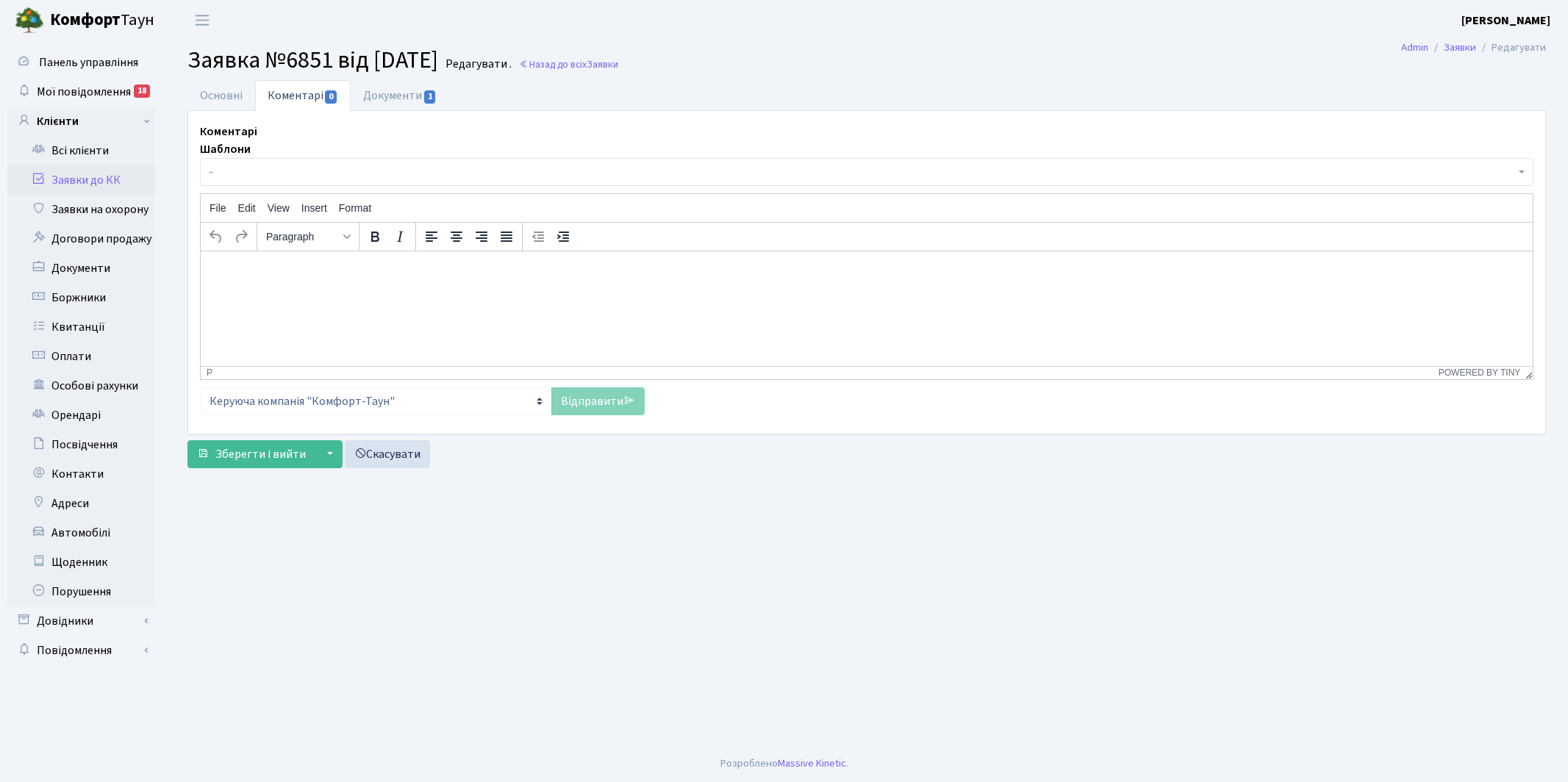
select select "7789"
select select "55"
click at [211, 101] on link "Основні" at bounding box center [221, 96] width 68 height 30
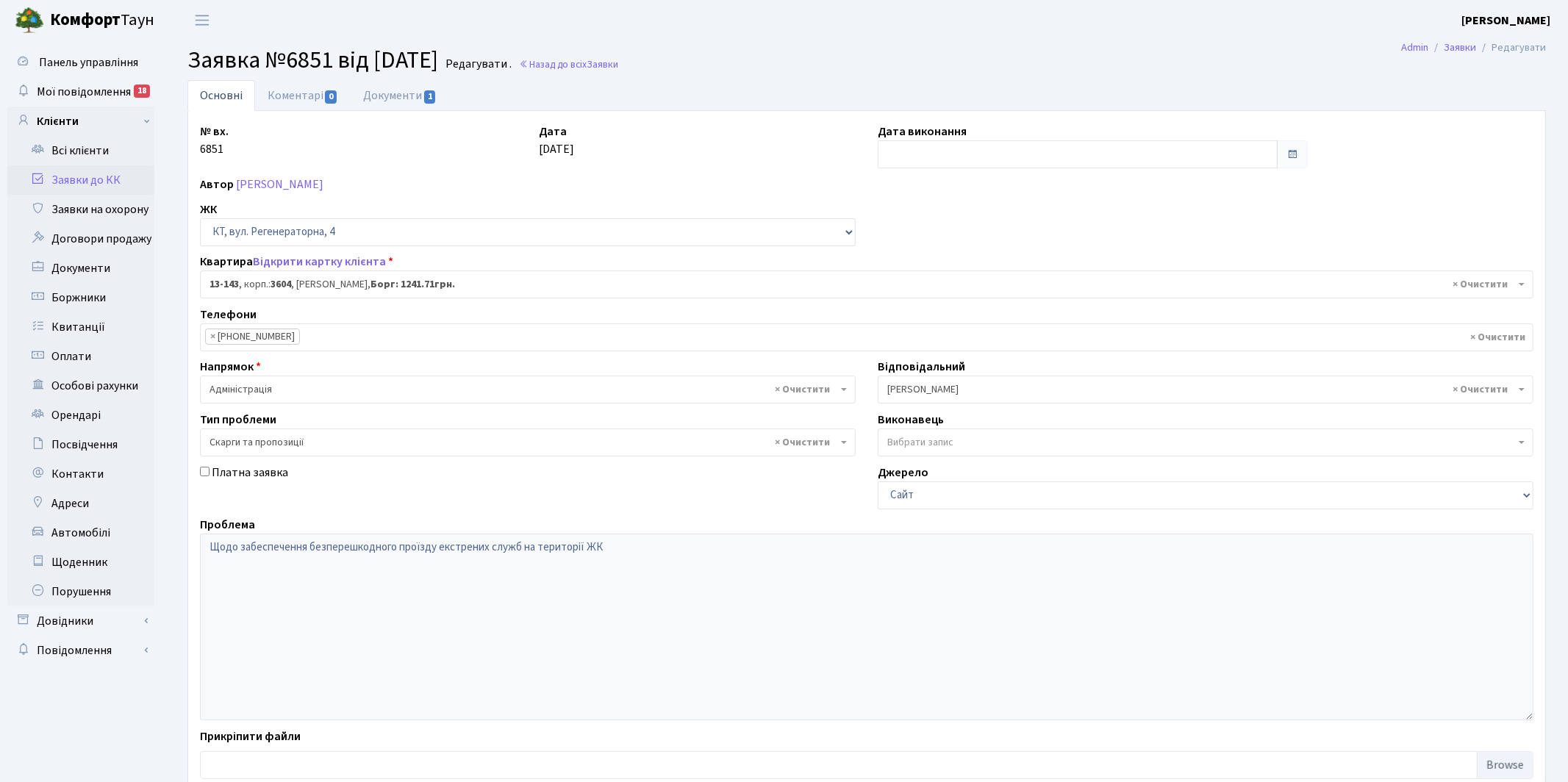
scroll to position [94, 0]
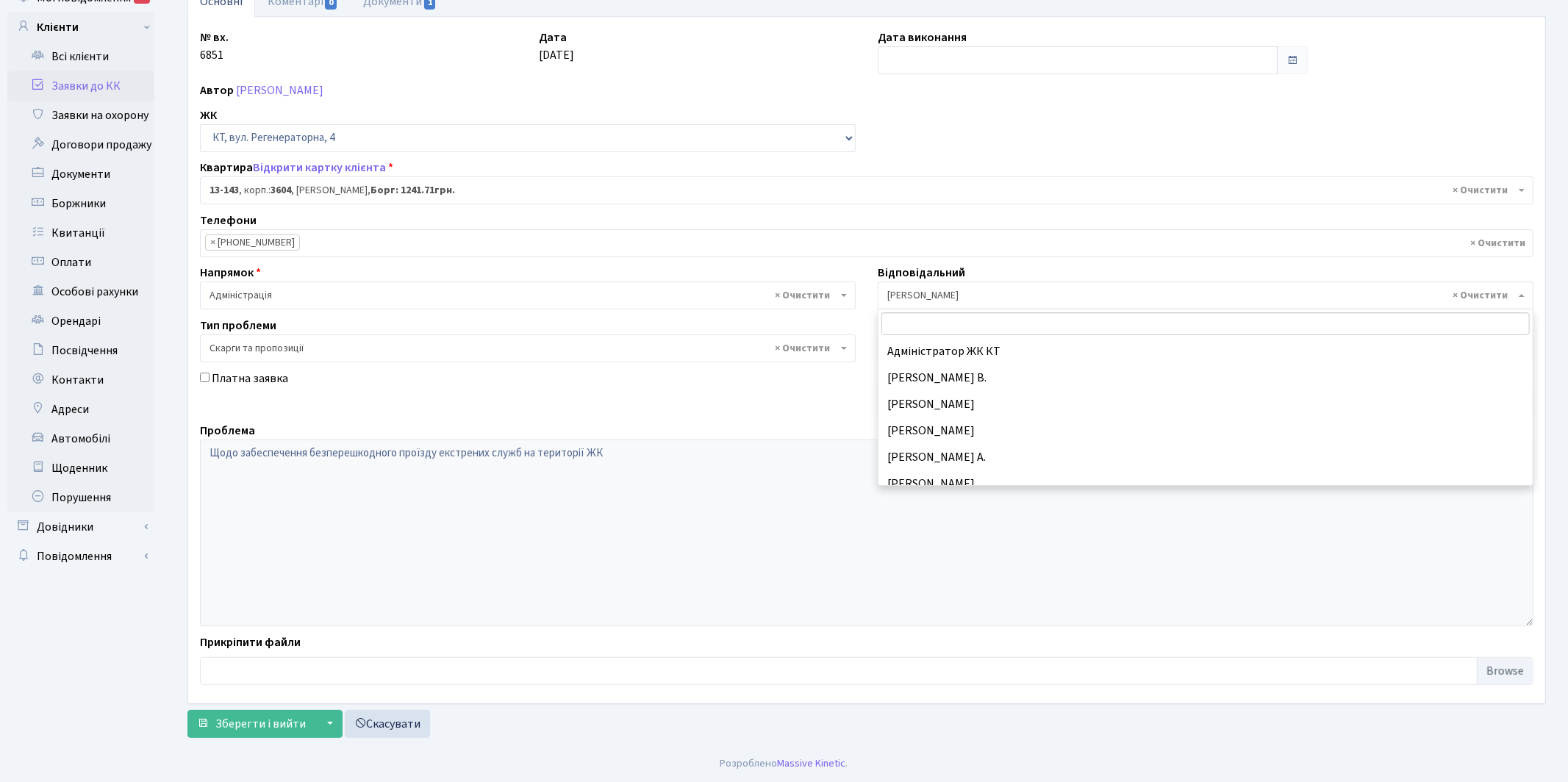
click at [933, 300] on span "× Якін Іван" at bounding box center [1201, 296] width 628 height 15
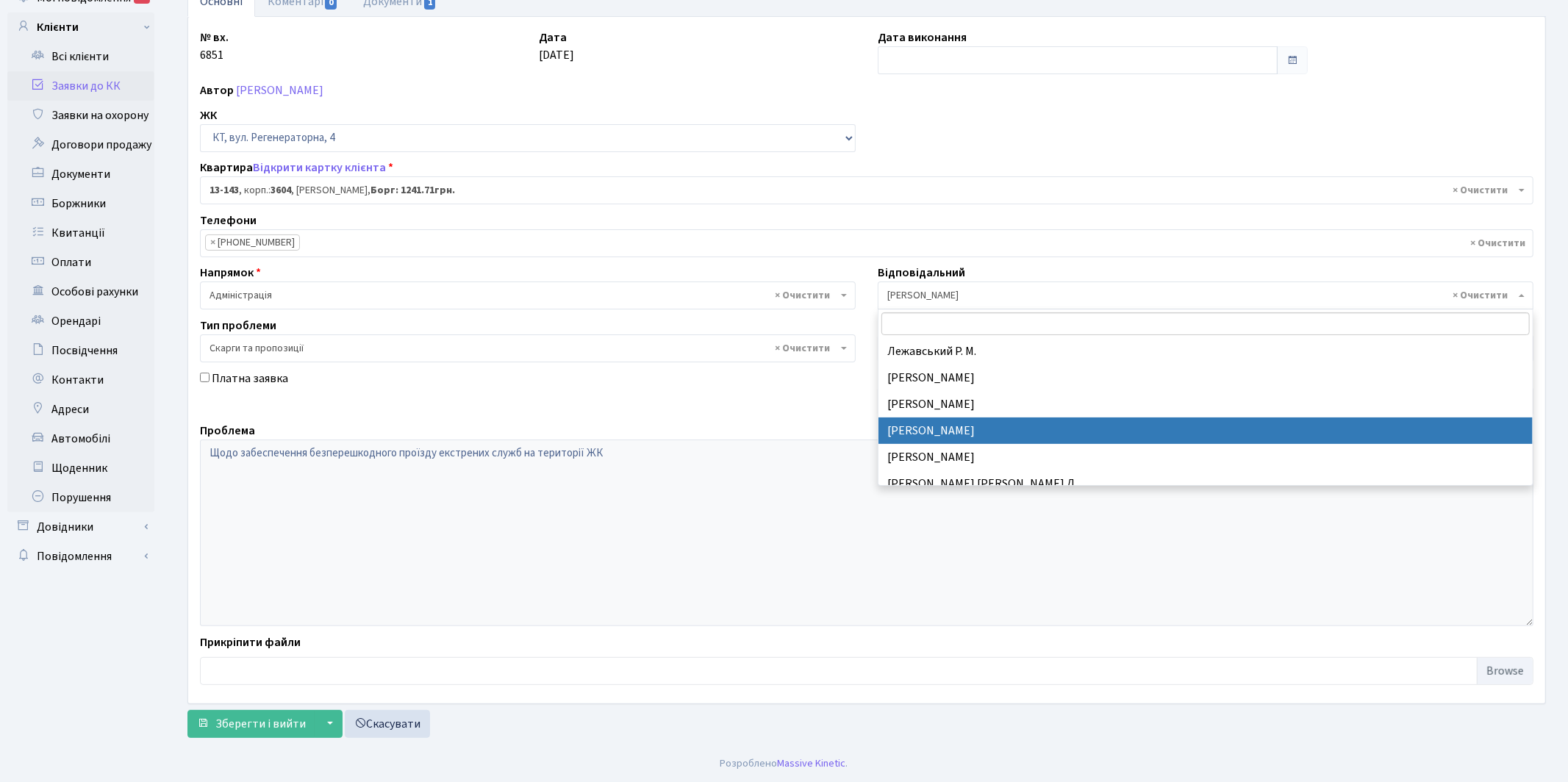
select select "26"
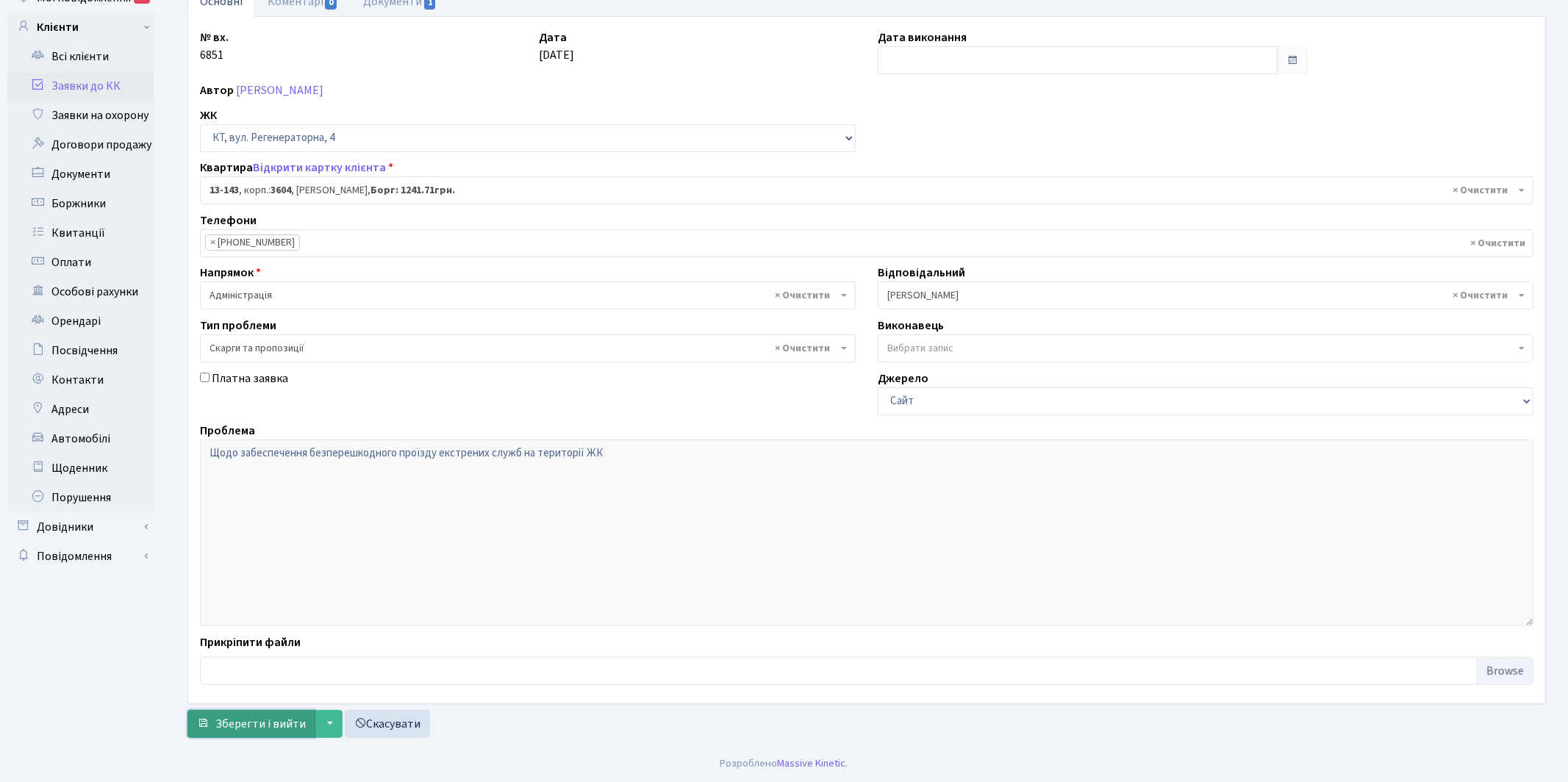
click at [235, 727] on span "Зберегти і вийти" at bounding box center [261, 724] width 91 height 16
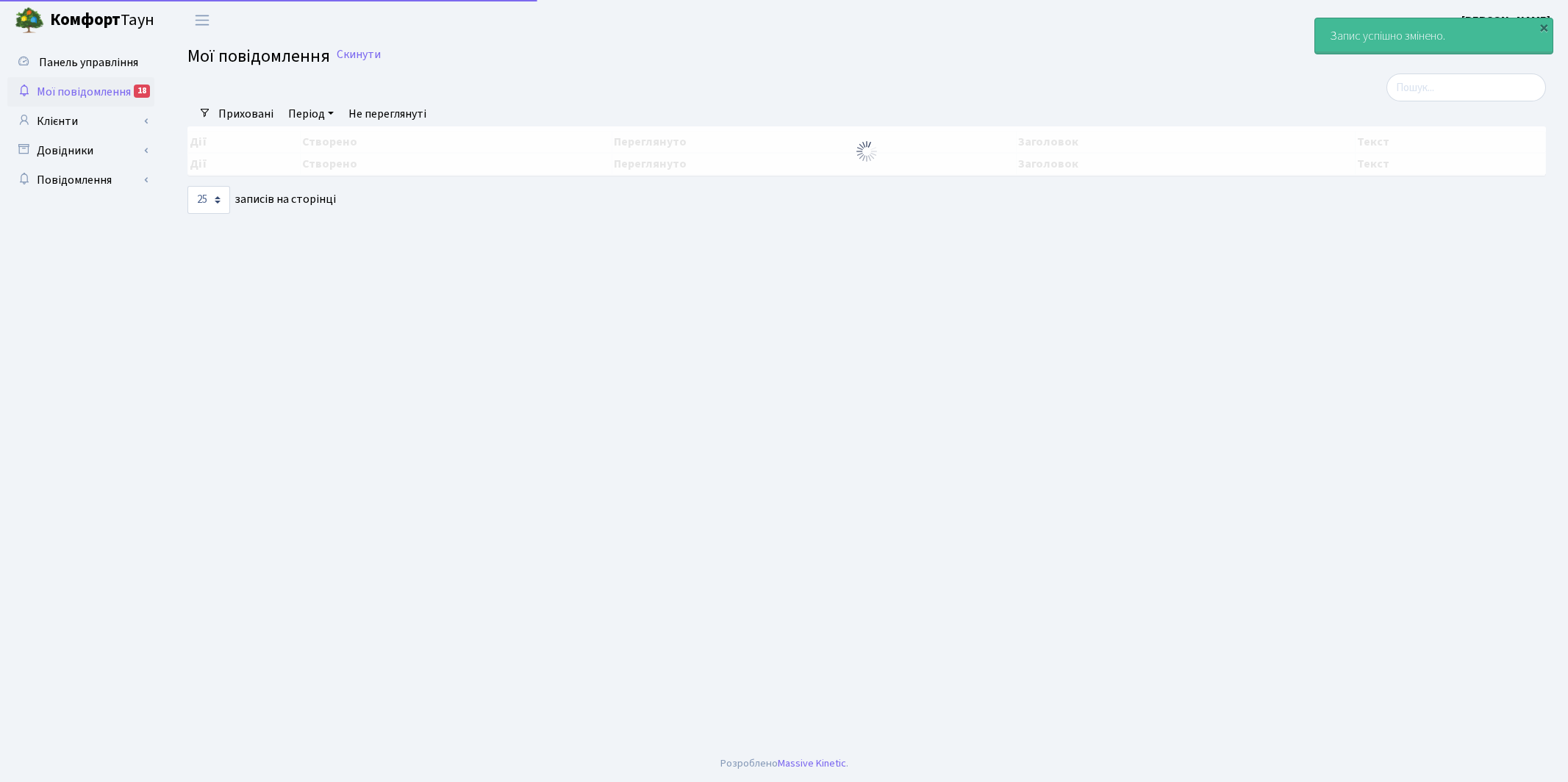
select select "25"
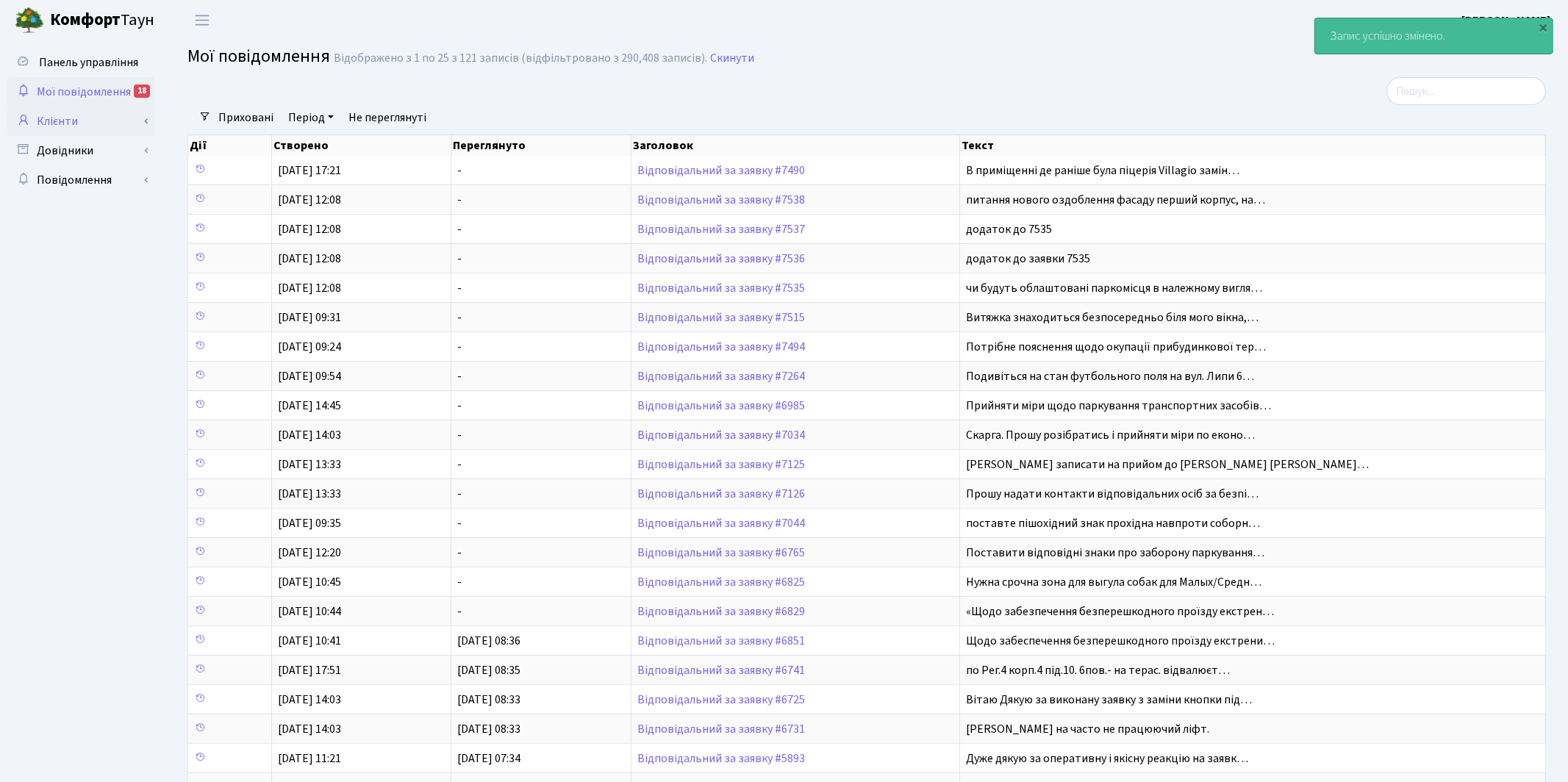
click at [56, 119] on link "Клієнти" at bounding box center [81, 121] width 147 height 29
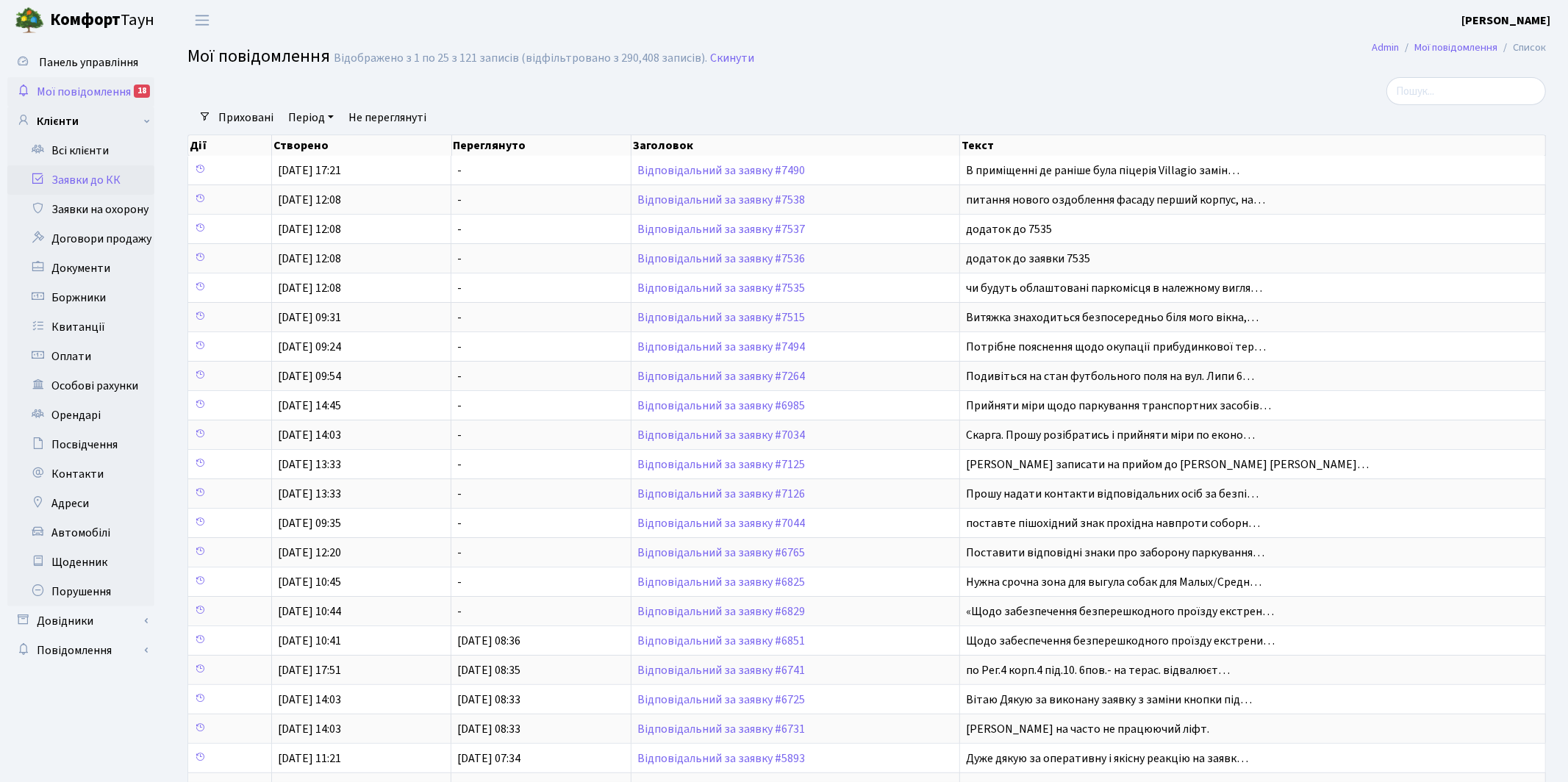
click at [86, 181] on link "Заявки до КК" at bounding box center [81, 180] width 147 height 29
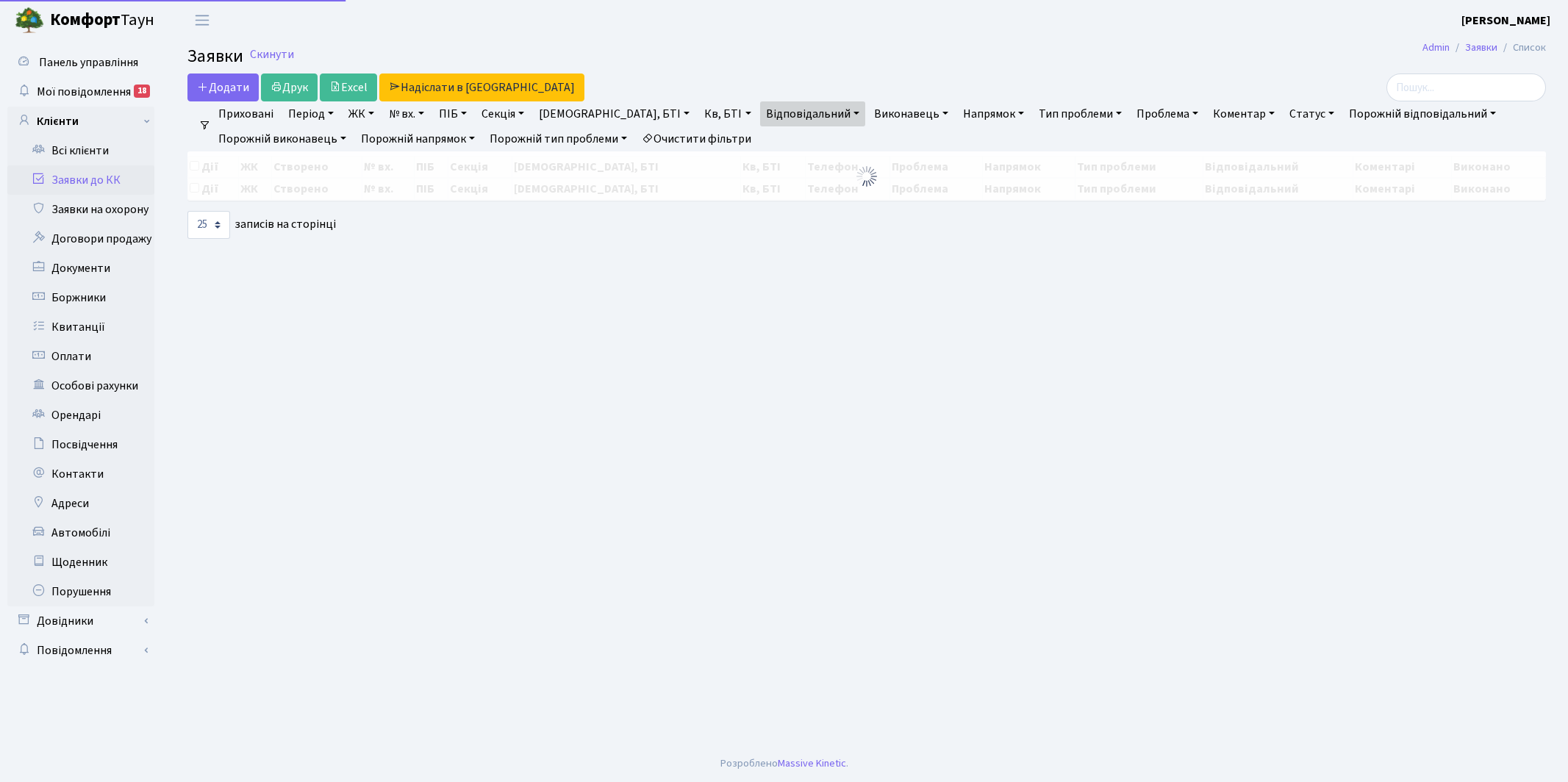
select select "25"
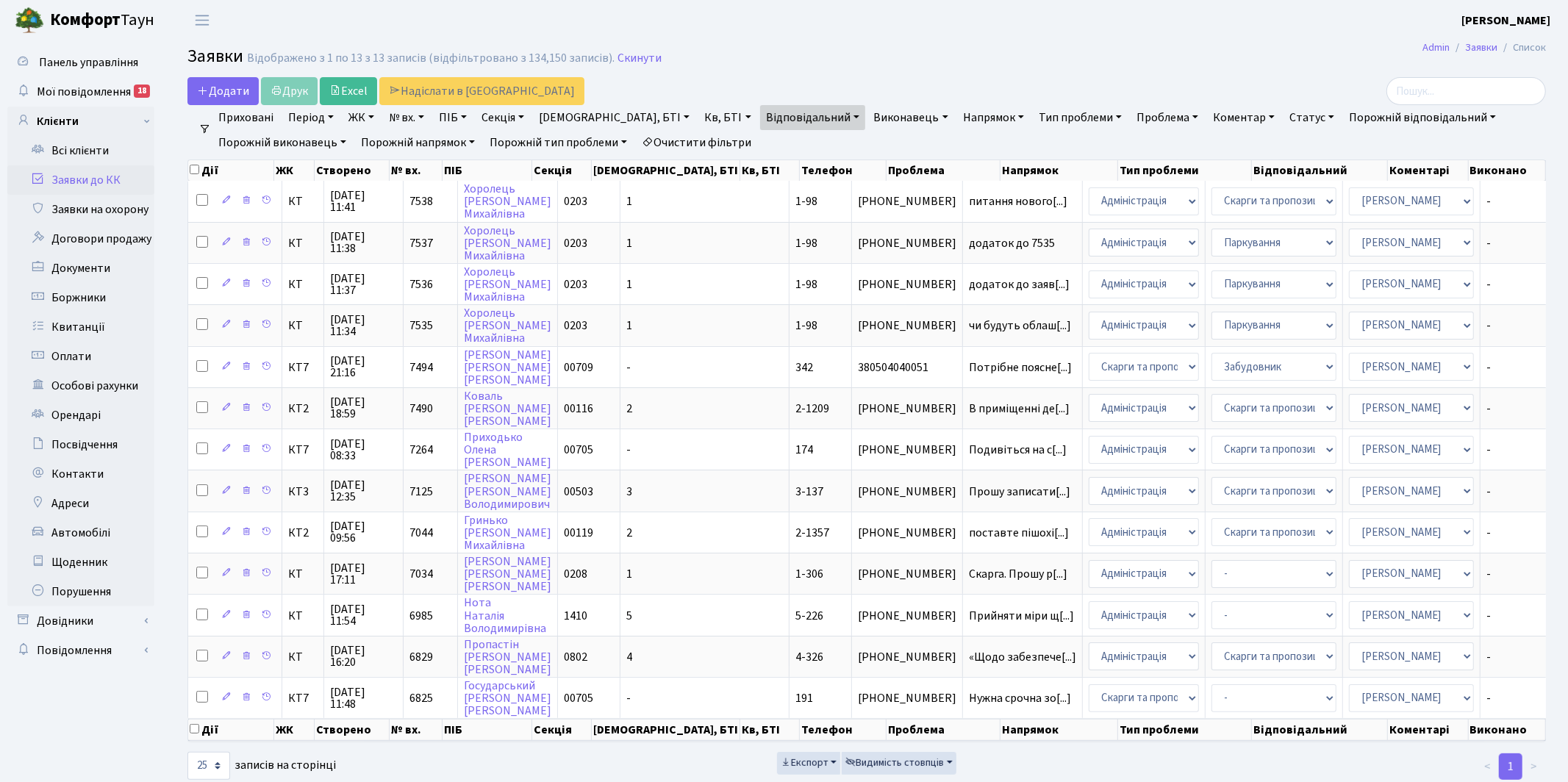
click at [305, 116] on link "Період" at bounding box center [311, 117] width 57 height 25
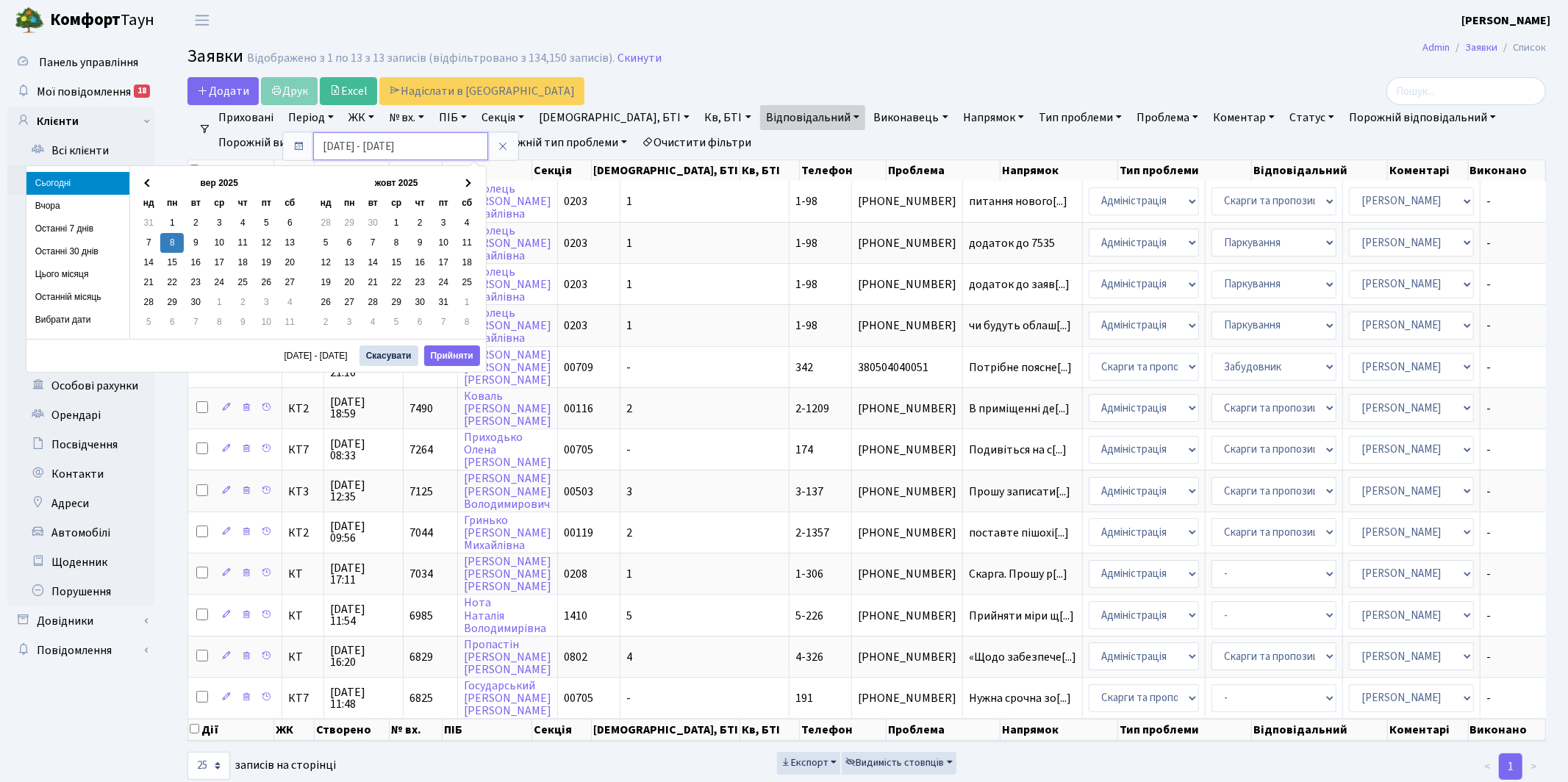
click at [345, 149] on input "[DATE] - [DATE]" at bounding box center [400, 146] width 175 height 28
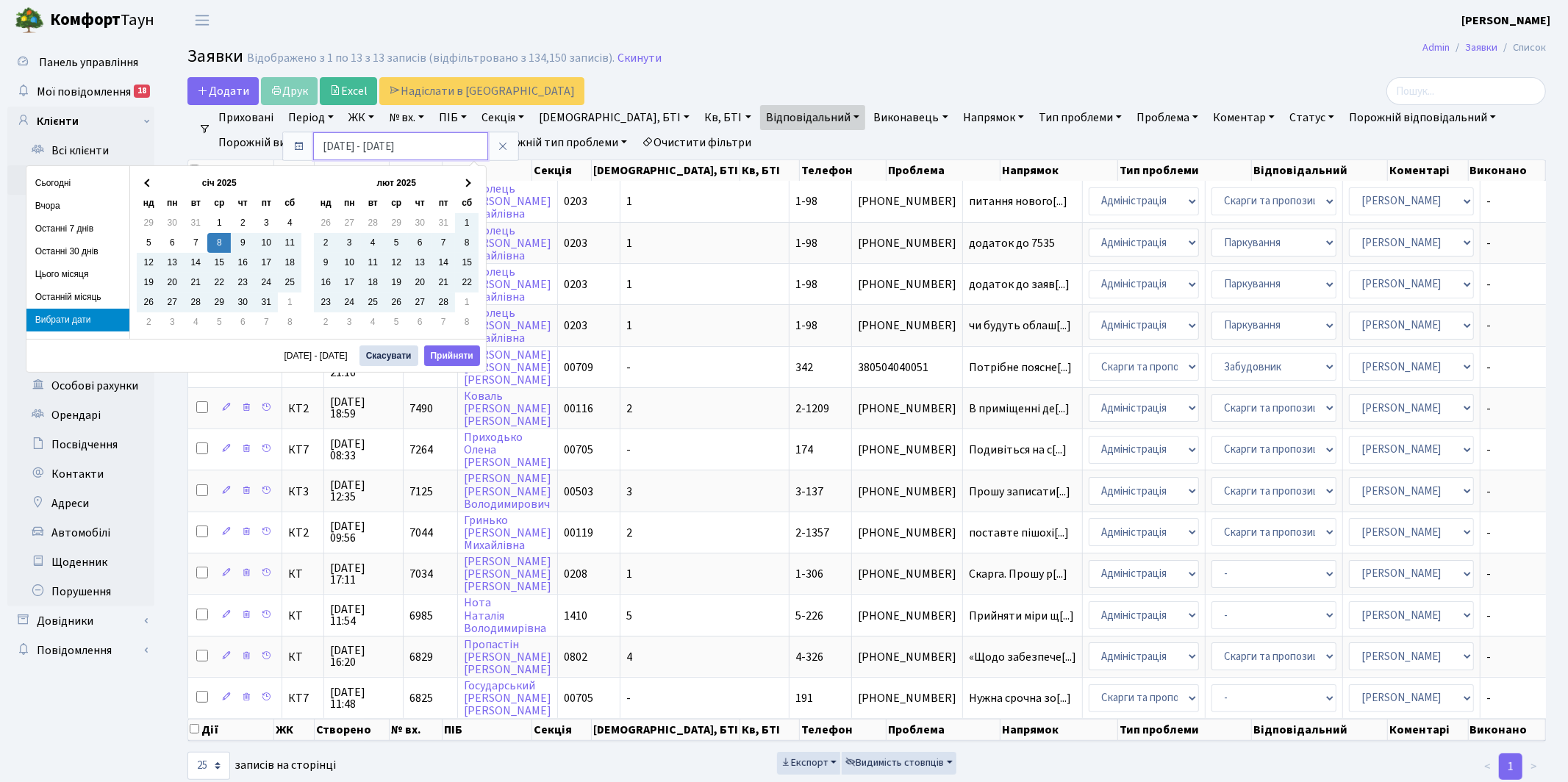
click at [331, 145] on input "[DATE] - [DATE]" at bounding box center [400, 146] width 175 height 28
click at [461, 354] on button "Прийняти" at bounding box center [452, 356] width 56 height 21
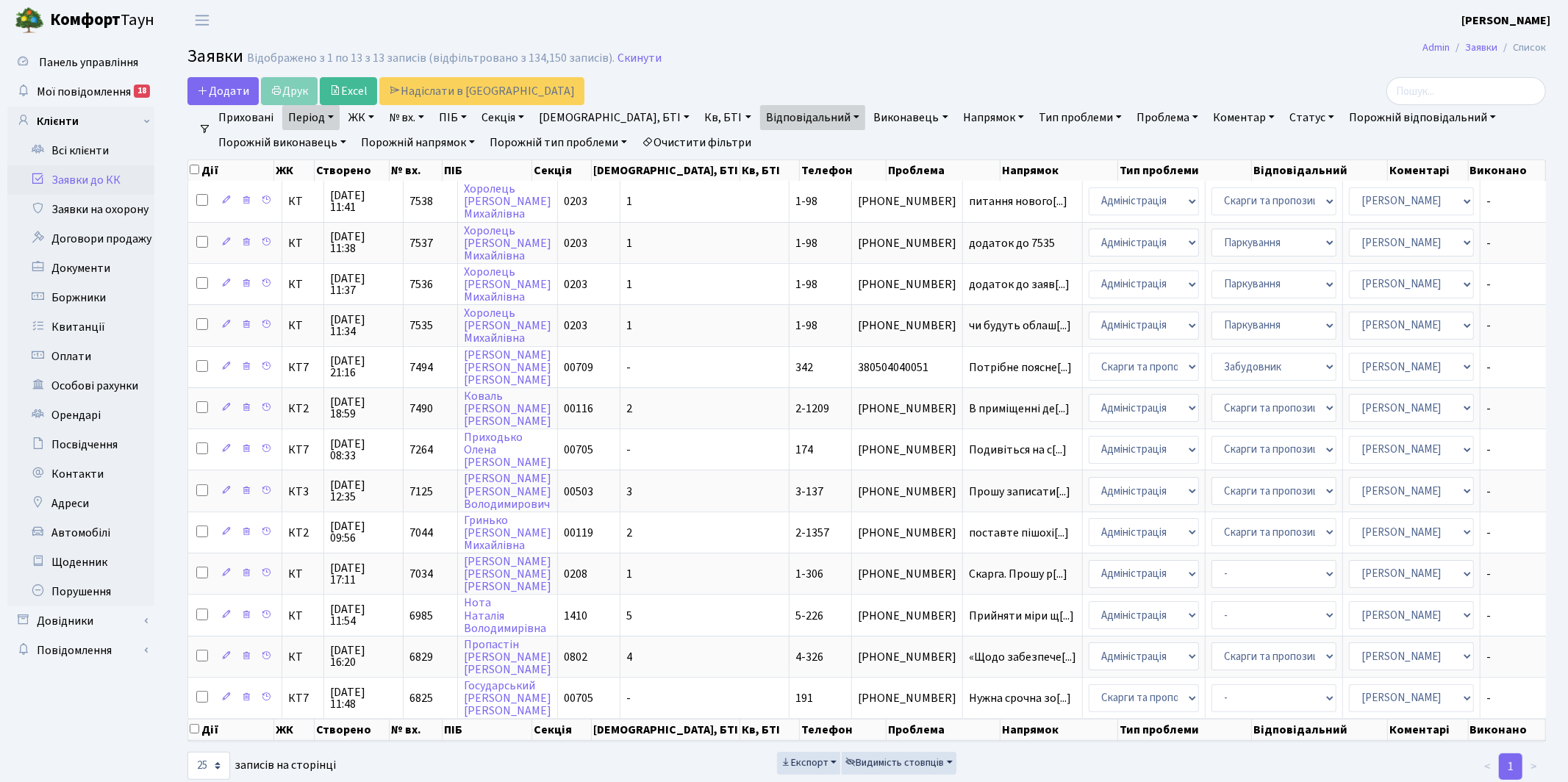
click at [868, 112] on link "Виконавець" at bounding box center [911, 117] width 86 height 25
click at [770, 114] on link "Відповідальний" at bounding box center [812, 117] width 105 height 25
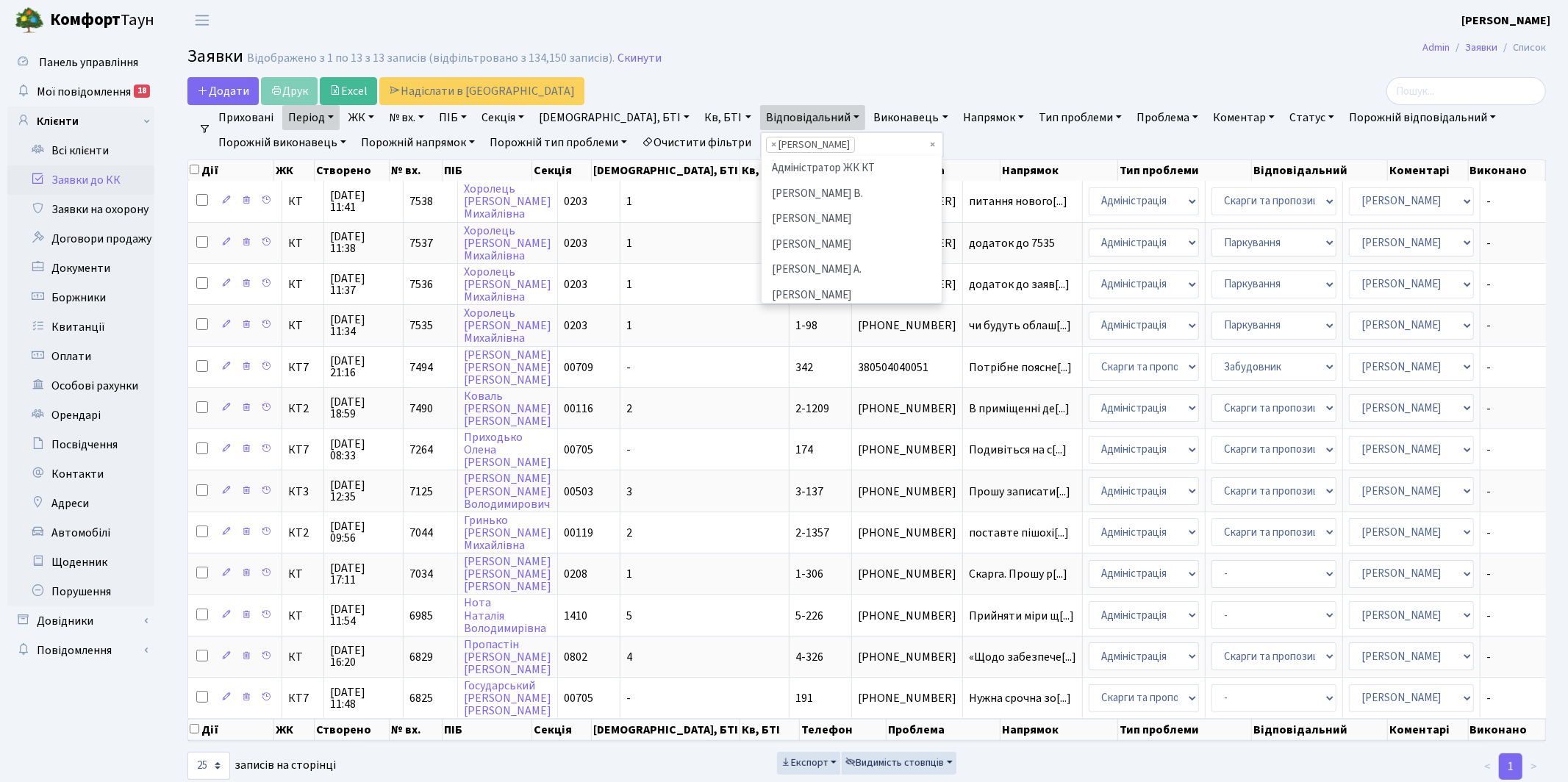
scroll to position [740, 0]
click at [771, 147] on span "×" at bounding box center [774, 145] width 5 height 15
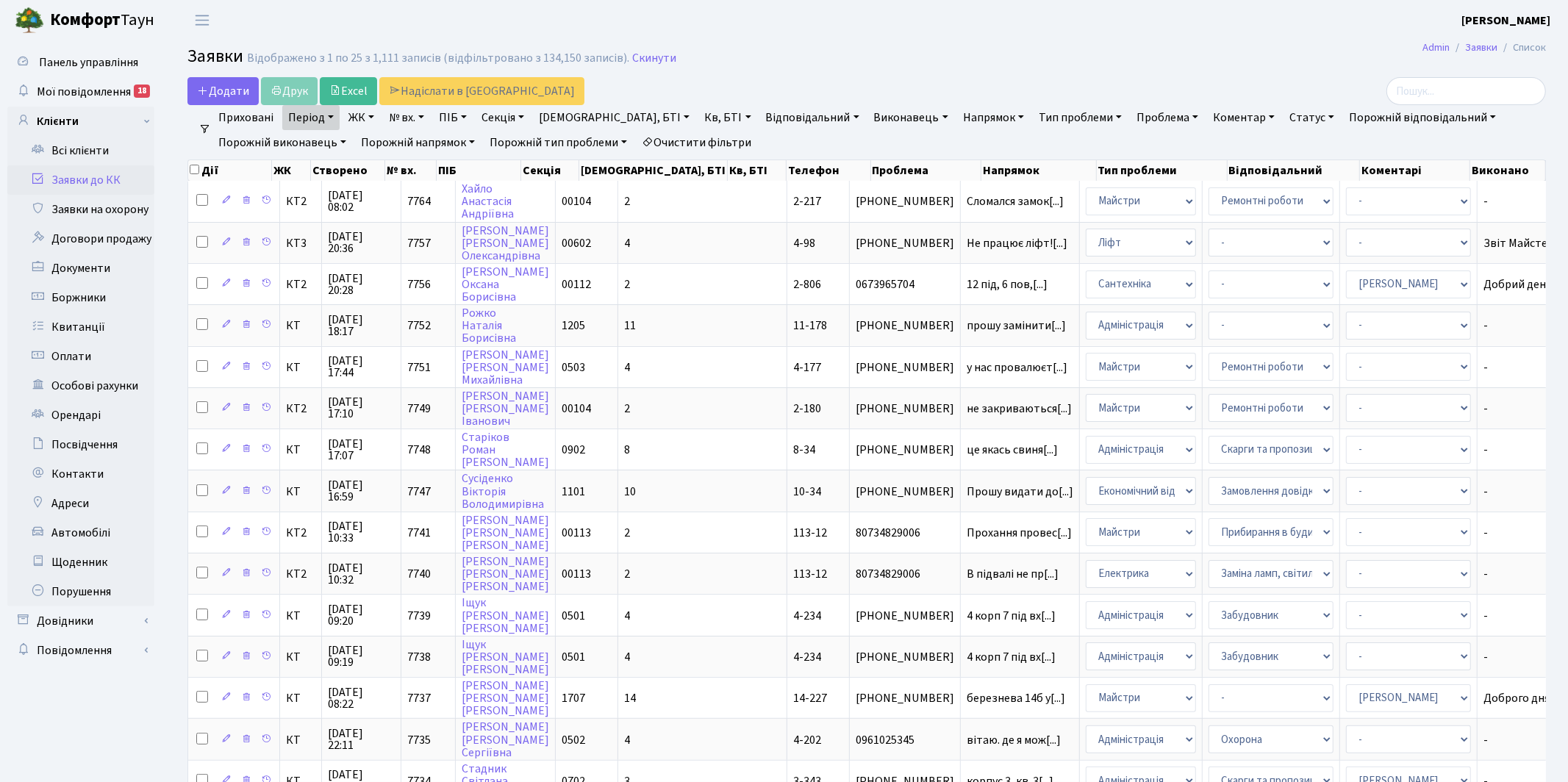
click at [957, 112] on link "Напрямок" at bounding box center [993, 117] width 73 height 25
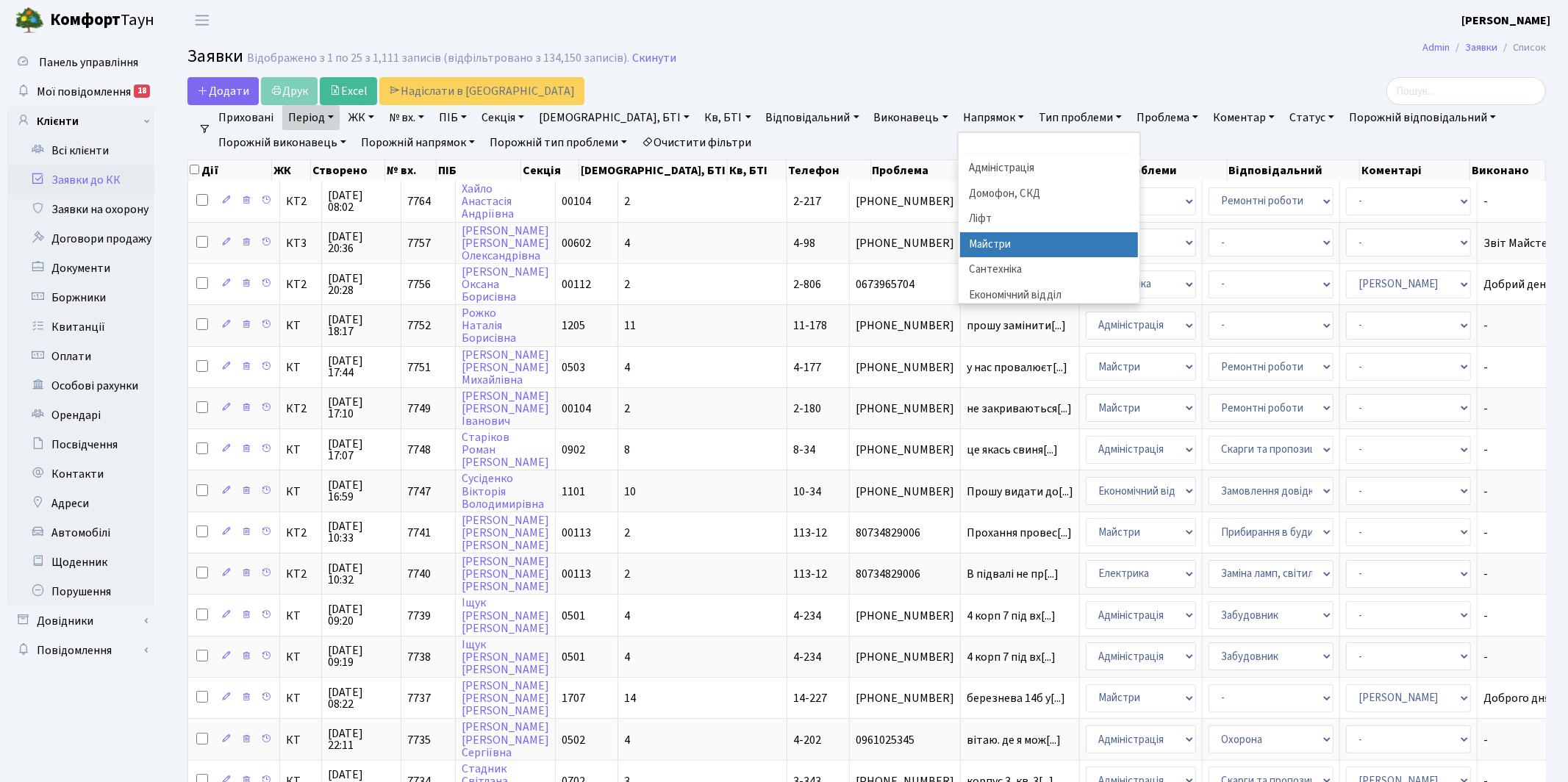
click at [961, 244] on li "Майстри" at bounding box center [1050, 245] width 178 height 26
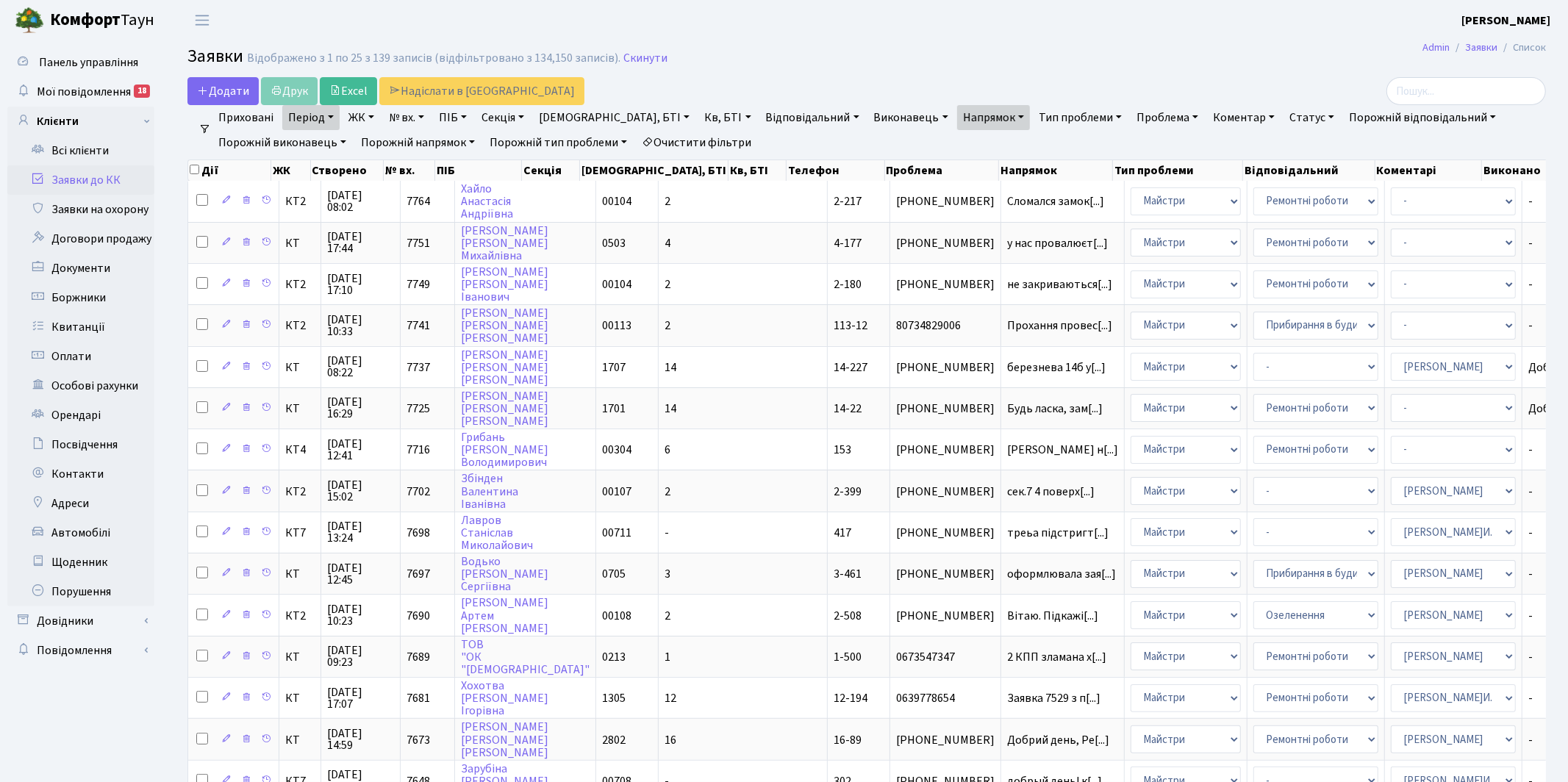
click at [1284, 113] on link "Статус" at bounding box center [1311, 117] width 56 height 25
click at [1284, 210] on link "Не виконано" at bounding box center [1342, 206] width 116 height 23
click at [300, 118] on link "Період" at bounding box center [311, 117] width 57 height 25
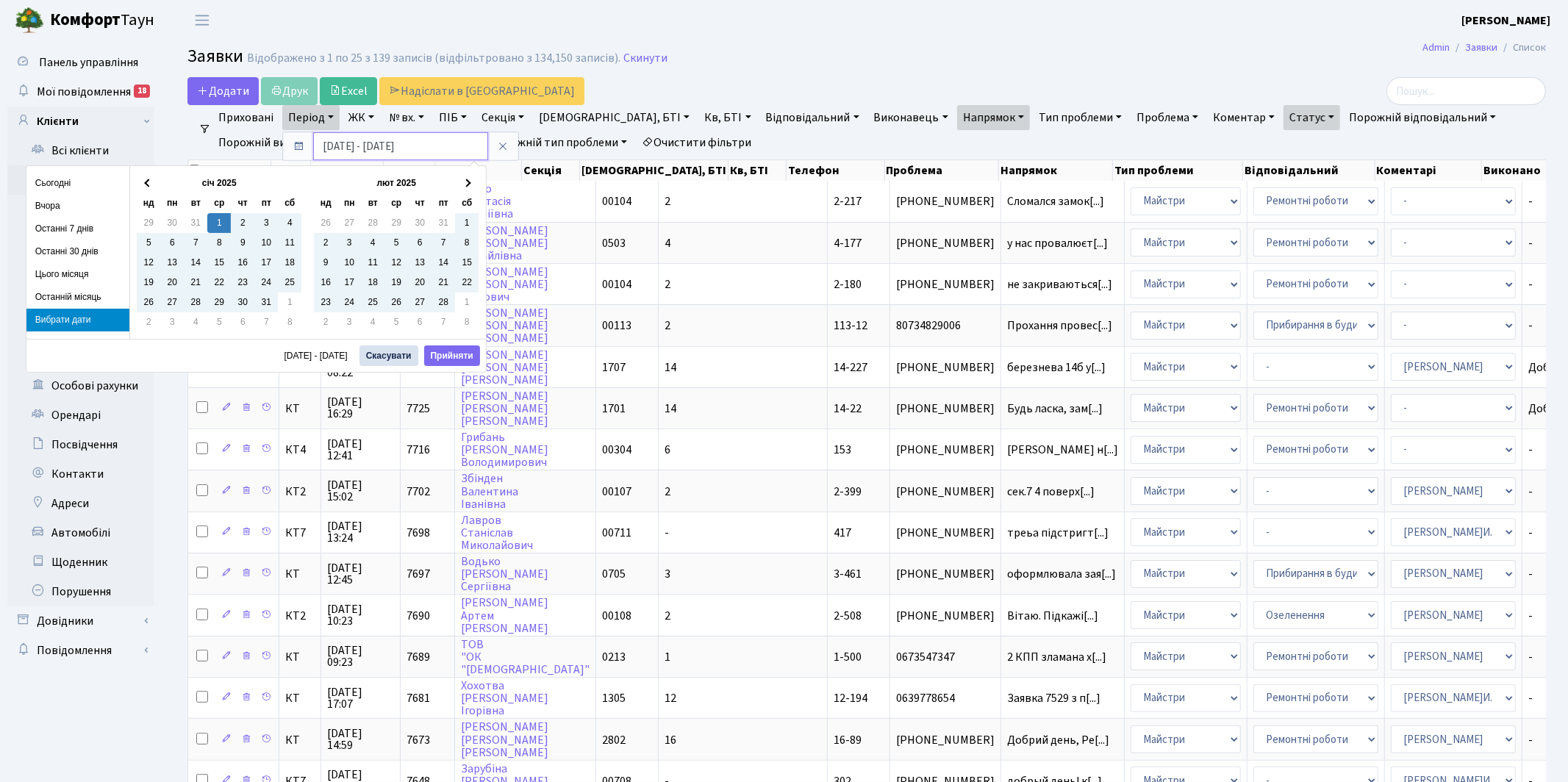
drag, startPoint x: 371, startPoint y: 146, endPoint x: 399, endPoint y: 322, distance: 178.2
click at [371, 149] on input "[DATE] - [DATE]" at bounding box center [400, 146] width 175 height 28
click at [428, 147] on input "[DATE] - [DATE]" at bounding box center [400, 146] width 175 height 28
click at [450, 350] on button "Прийняти" at bounding box center [452, 356] width 56 height 21
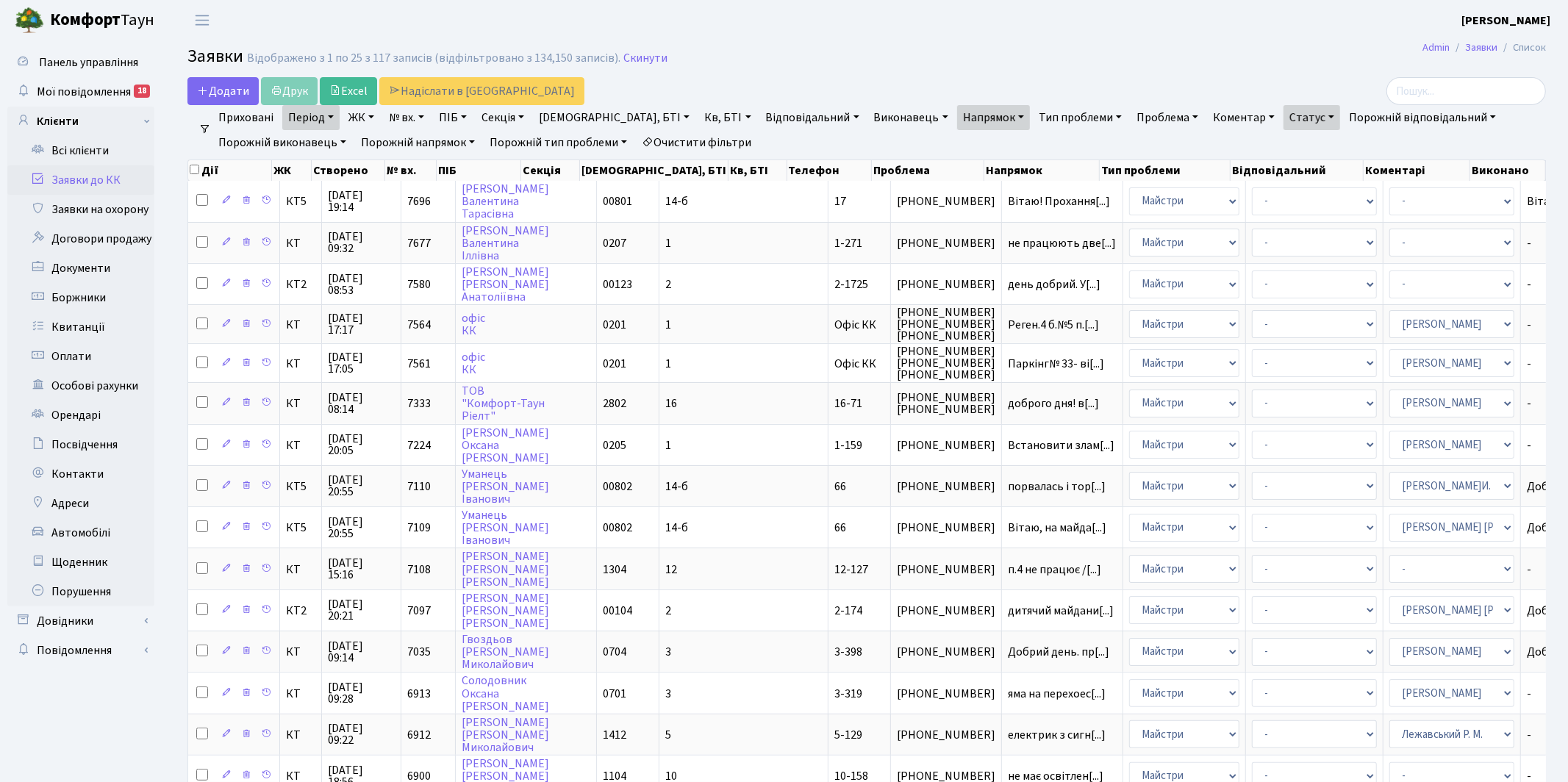
click at [1284, 119] on link "Статус" at bounding box center [1311, 117] width 56 height 25
click at [1284, 152] on link "-" at bounding box center [1342, 149] width 116 height 23
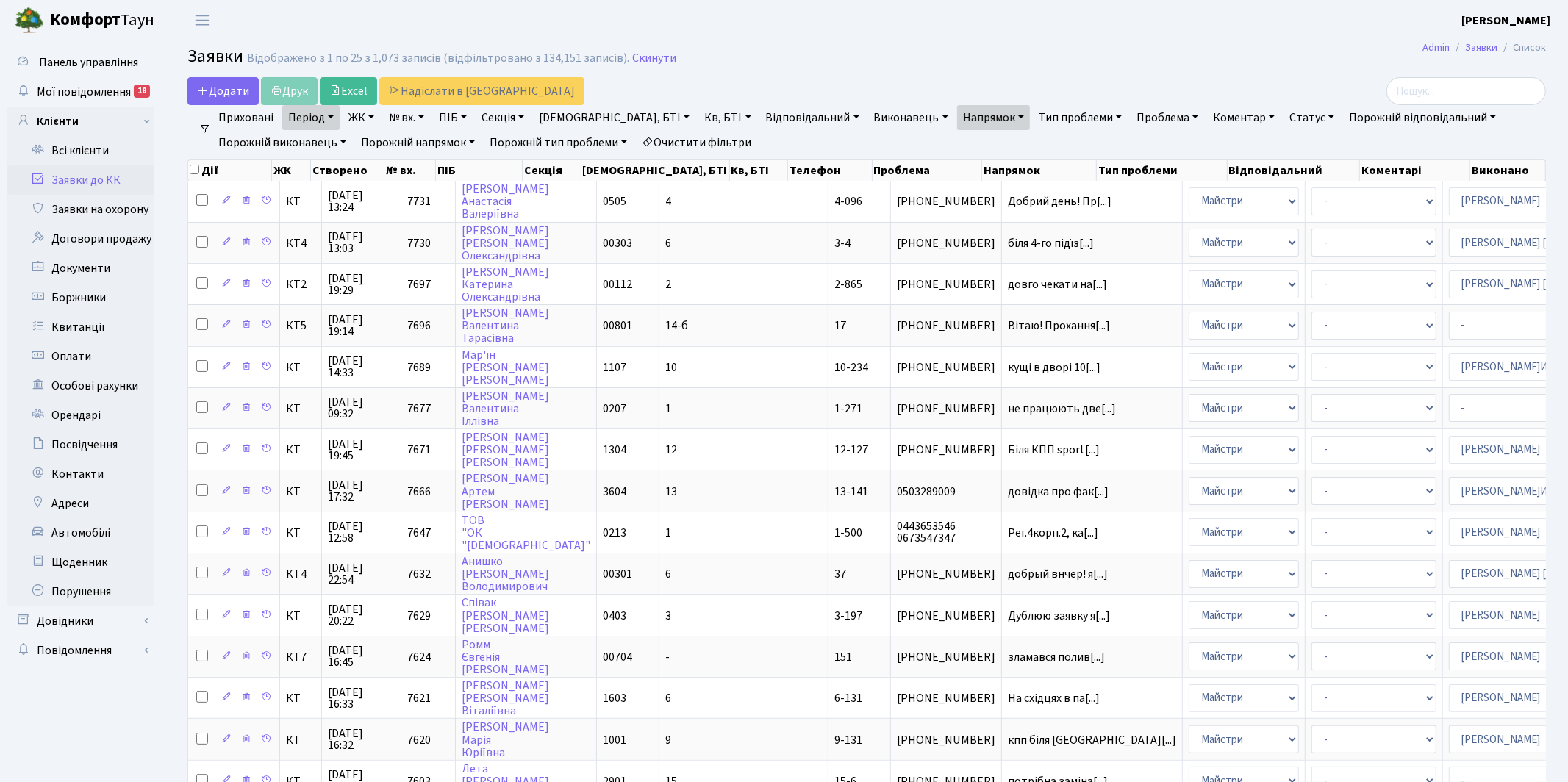
click at [317, 120] on link "Період" at bounding box center [311, 117] width 57 height 25
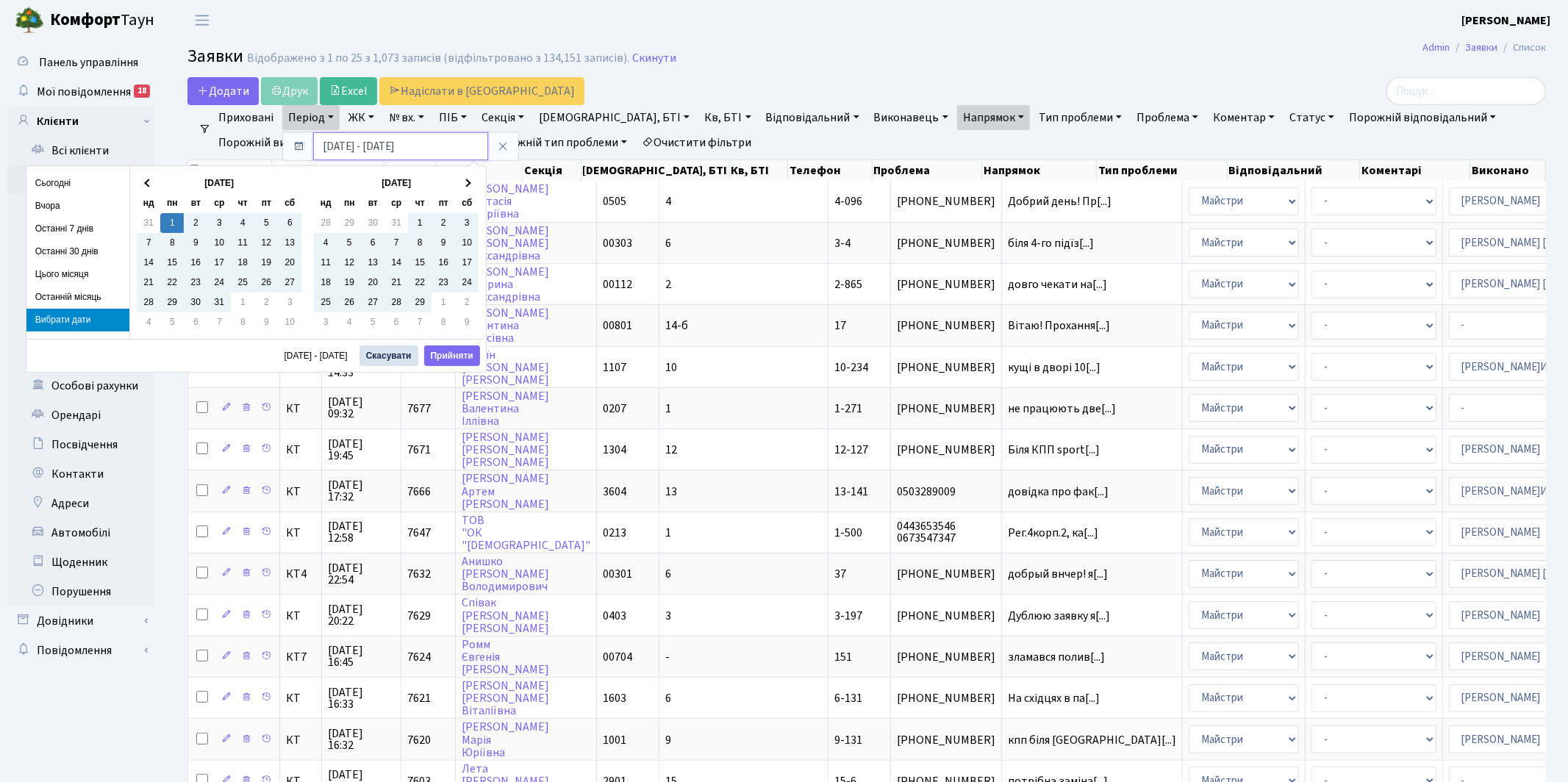
click at [368, 148] on input "[DATE] - [DATE]" at bounding box center [400, 146] width 175 height 28
type input "[DATE] - [DATE]"
click at [444, 354] on button "Прийняти" at bounding box center [452, 356] width 56 height 21
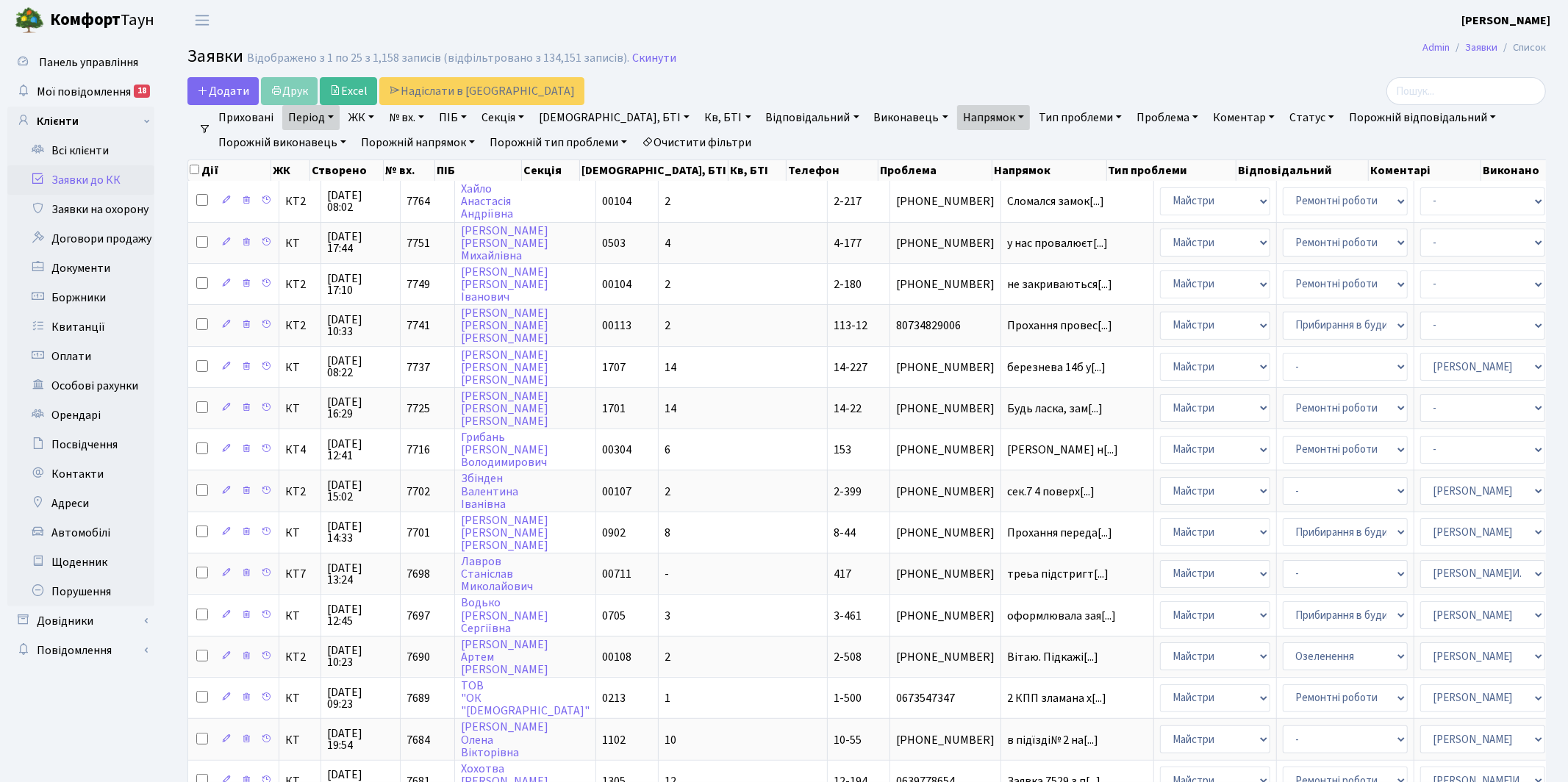
click at [1284, 119] on link "Статус" at bounding box center [1311, 117] width 56 height 25
click at [1284, 203] on link "Не виконано" at bounding box center [1342, 206] width 116 height 23
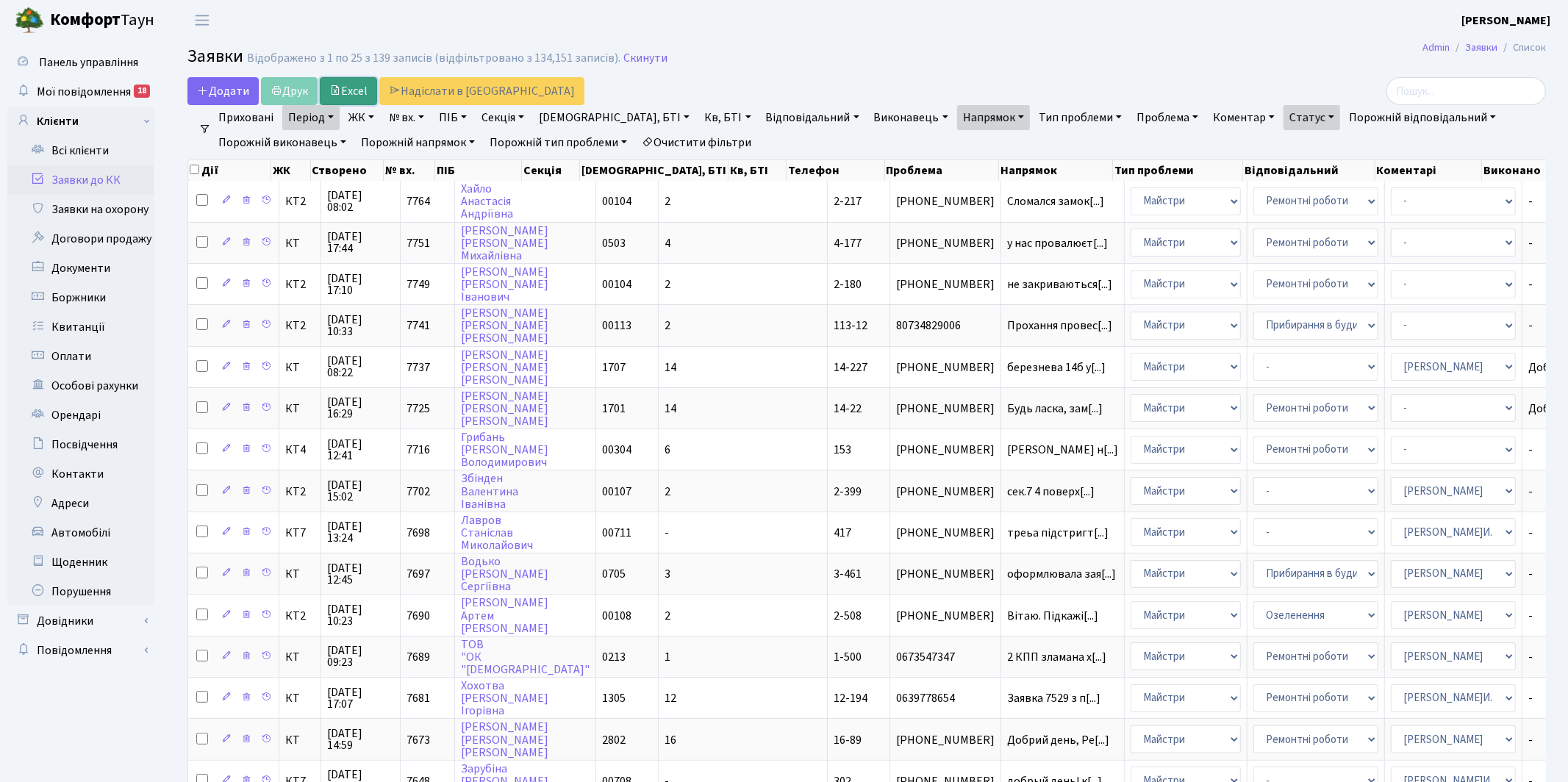
click at [352, 89] on link "Excel" at bounding box center [348, 91] width 57 height 28
